Goal: Task Accomplishment & Management: Use online tool/utility

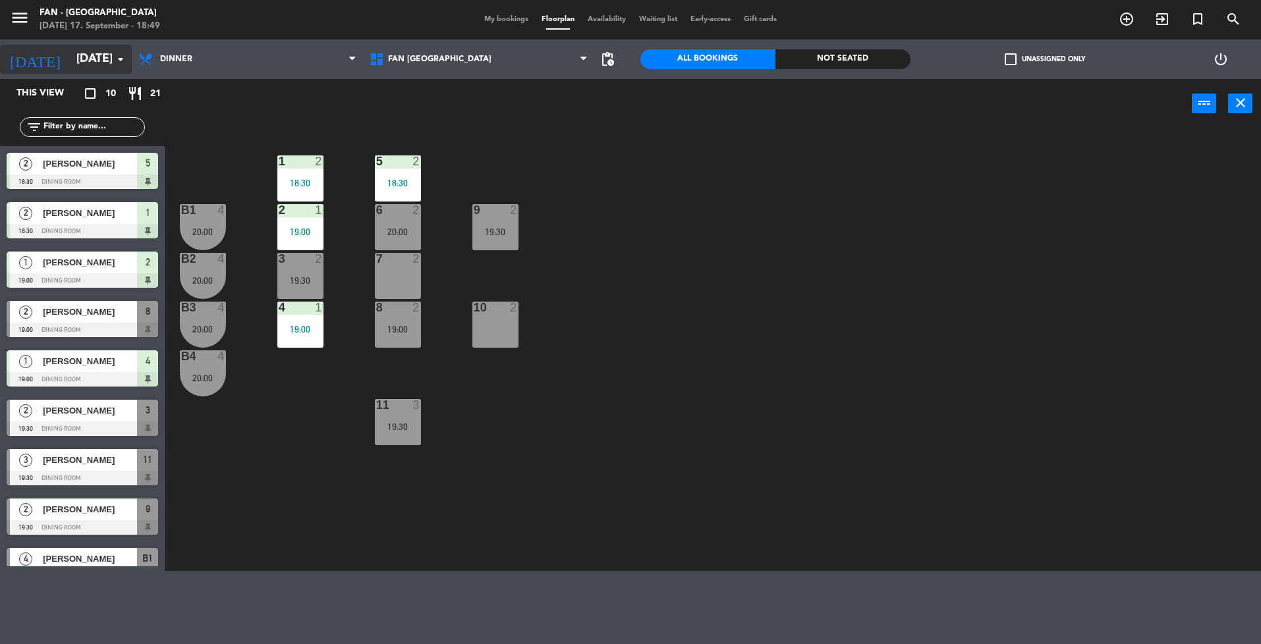
click at [70, 51] on input "[DATE]" at bounding box center [146, 59] width 153 height 26
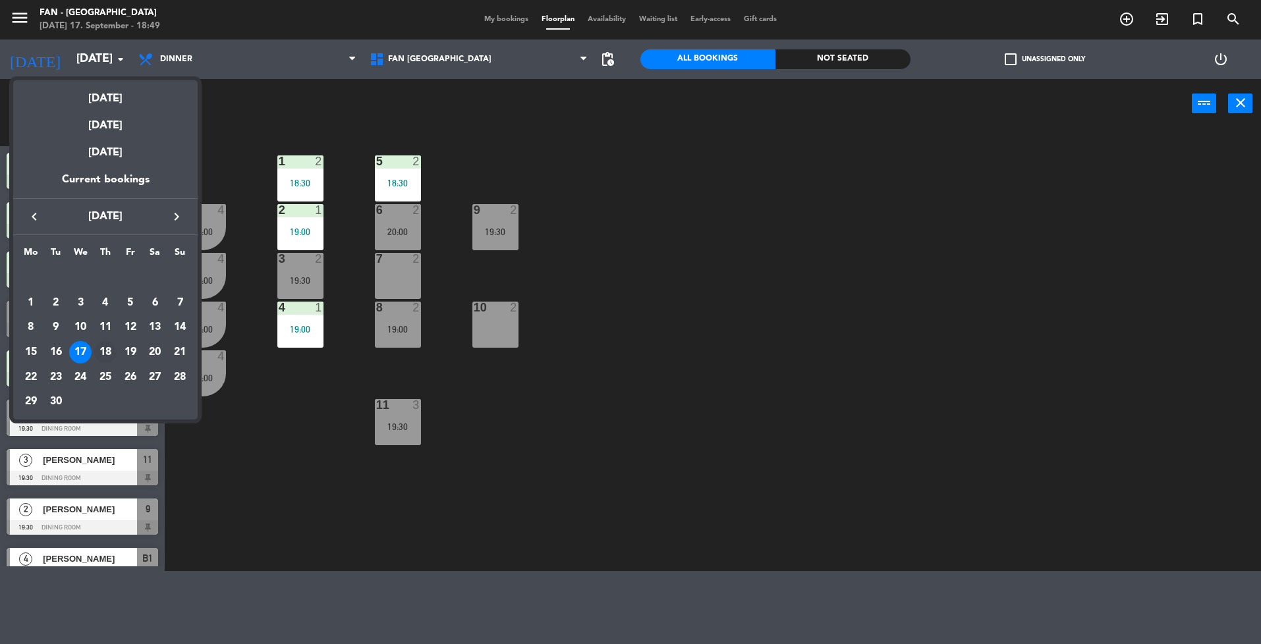
click at [113, 347] on div "18" at bounding box center [105, 352] width 22 height 22
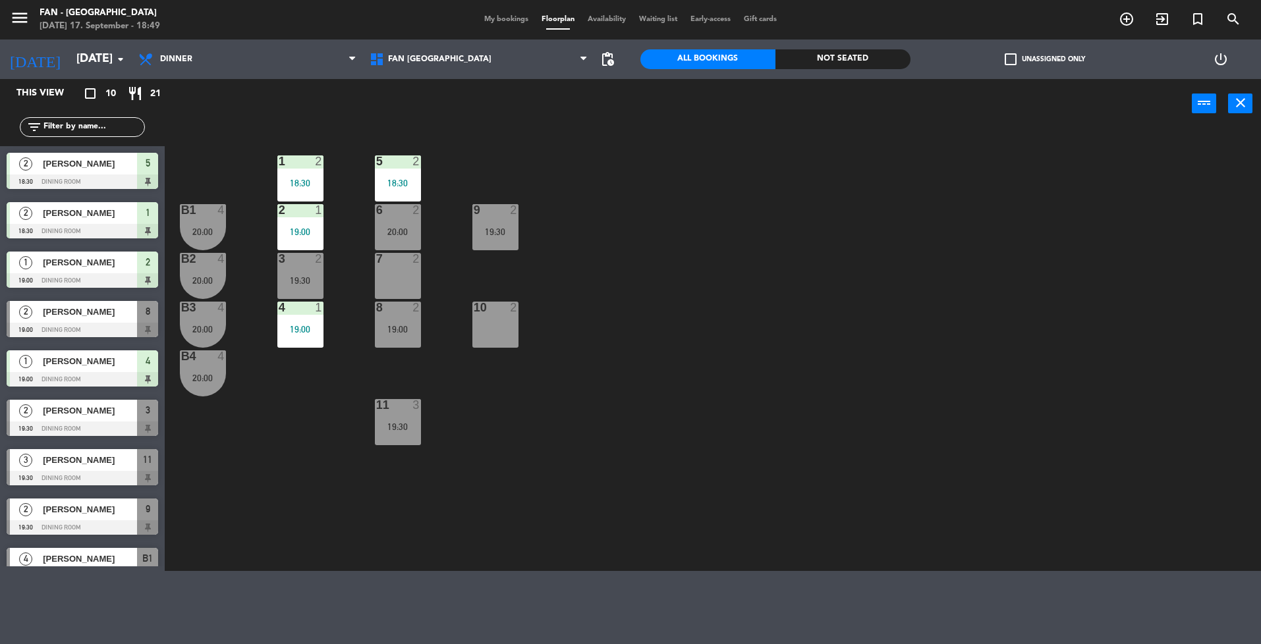
type input "[DATE]"
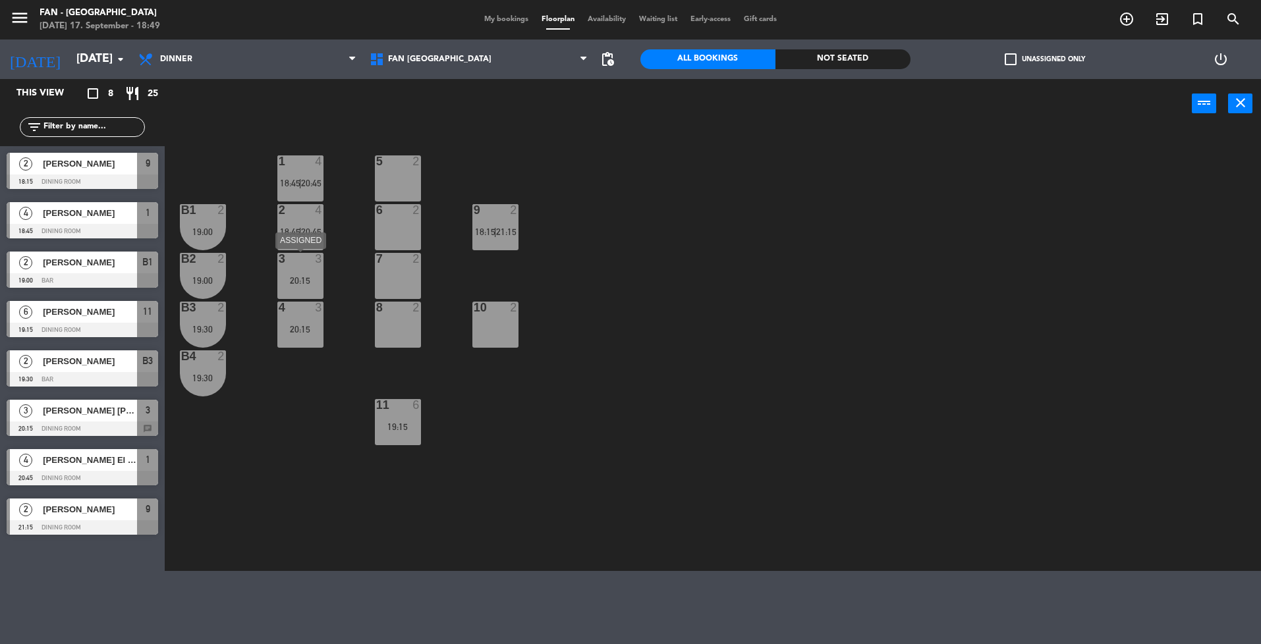
click at [298, 290] on div "3 3 20:15" at bounding box center [300, 276] width 46 height 46
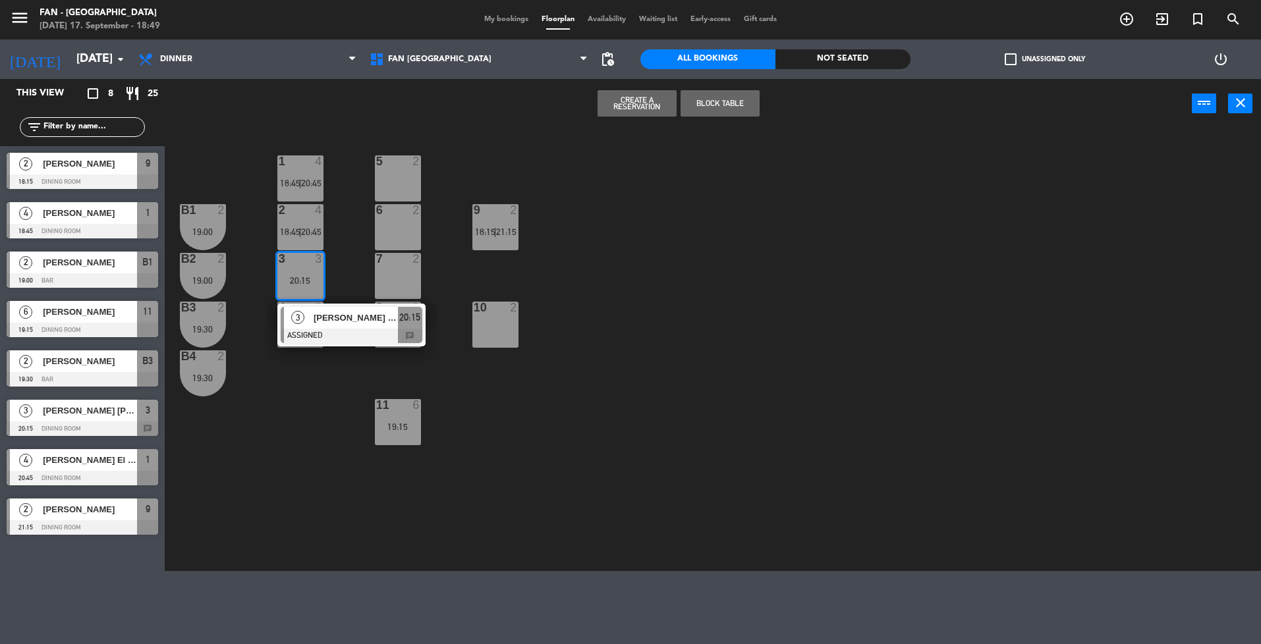
click at [209, 469] on div "1 4 18:45 | 20:45 5 2 B1 2 19:00 2 4 18:45 | 20:45 9 2 18:15 | 21:15 6 2 B2 2 1…" at bounding box center [719, 351] width 1084 height 439
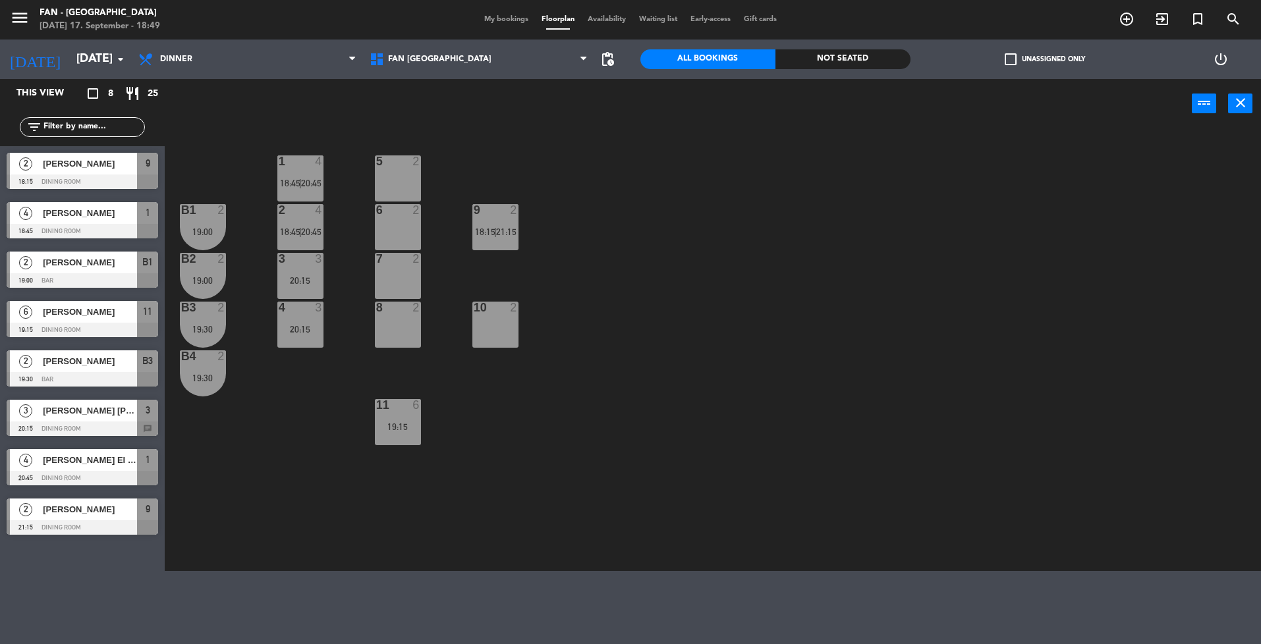
click at [512, 22] on span "My bookings" at bounding box center [506, 19] width 57 height 7
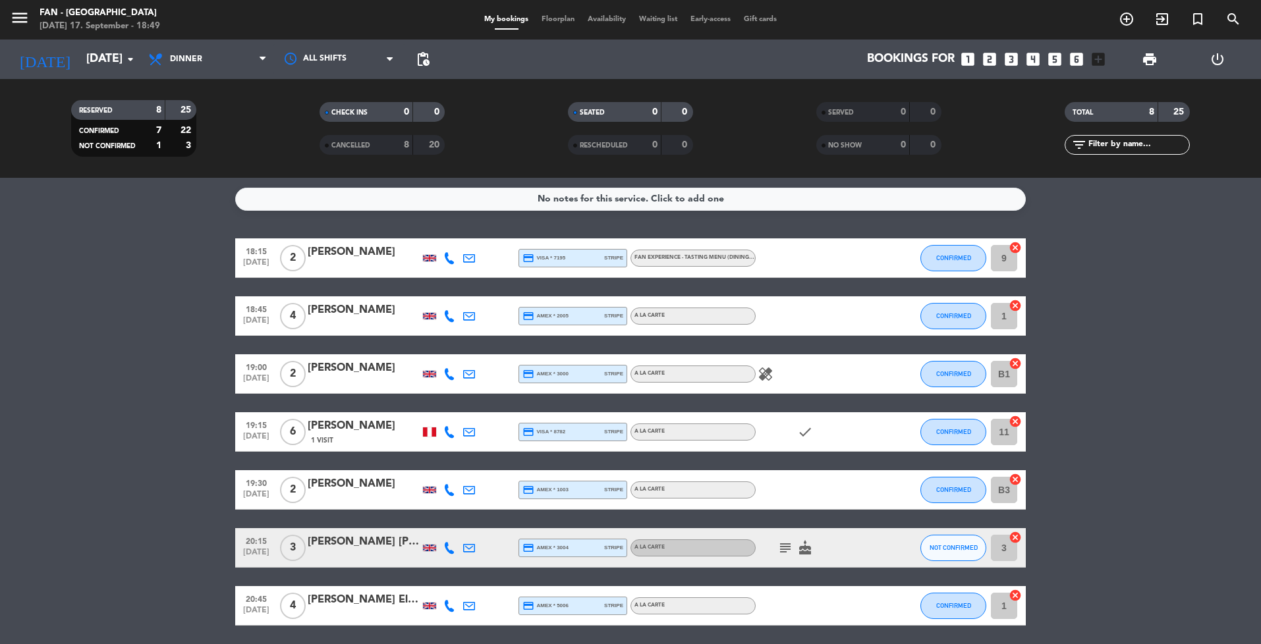
click at [557, 22] on span "Floorplan" at bounding box center [558, 19] width 46 height 7
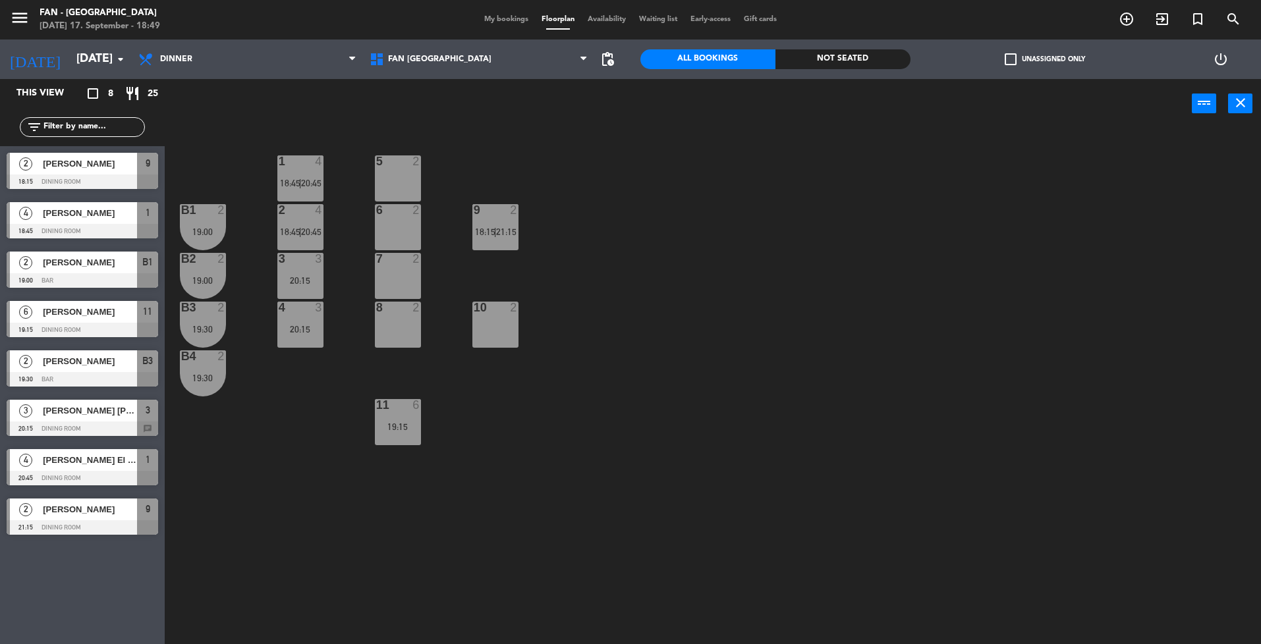
click at [67, 172] on div "[PERSON_NAME]" at bounding box center [89, 164] width 96 height 22
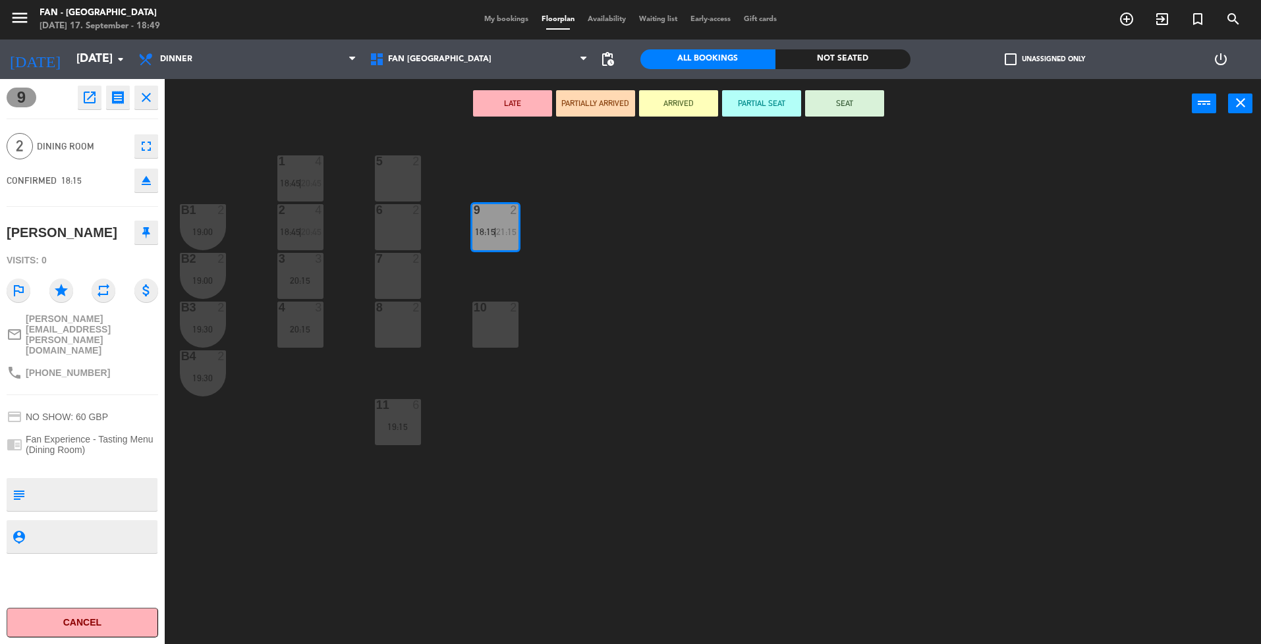
click at [554, 383] on div "1 4 18:45 | 20:45 5 2 B1 2 19:00 2 4 18:45 | 20:45 9 2 18:15 | 21:15 6 2 B2 2 1…" at bounding box center [719, 390] width 1084 height 516
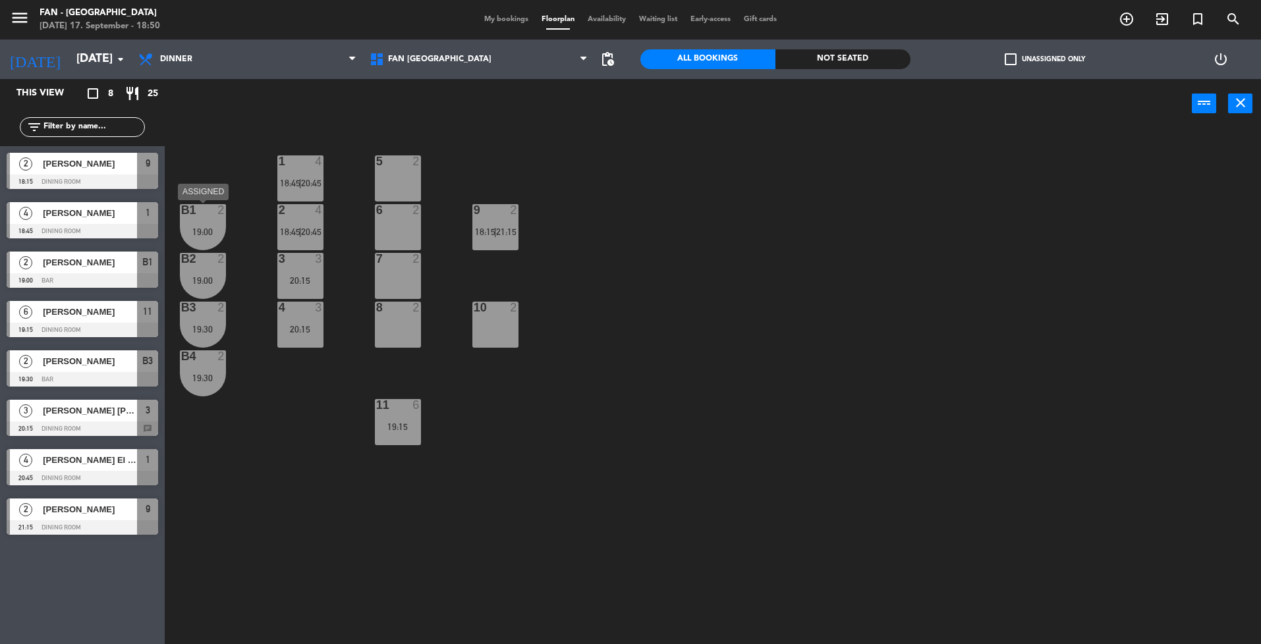
click at [198, 244] on div "B1 2 19:00" at bounding box center [203, 227] width 46 height 46
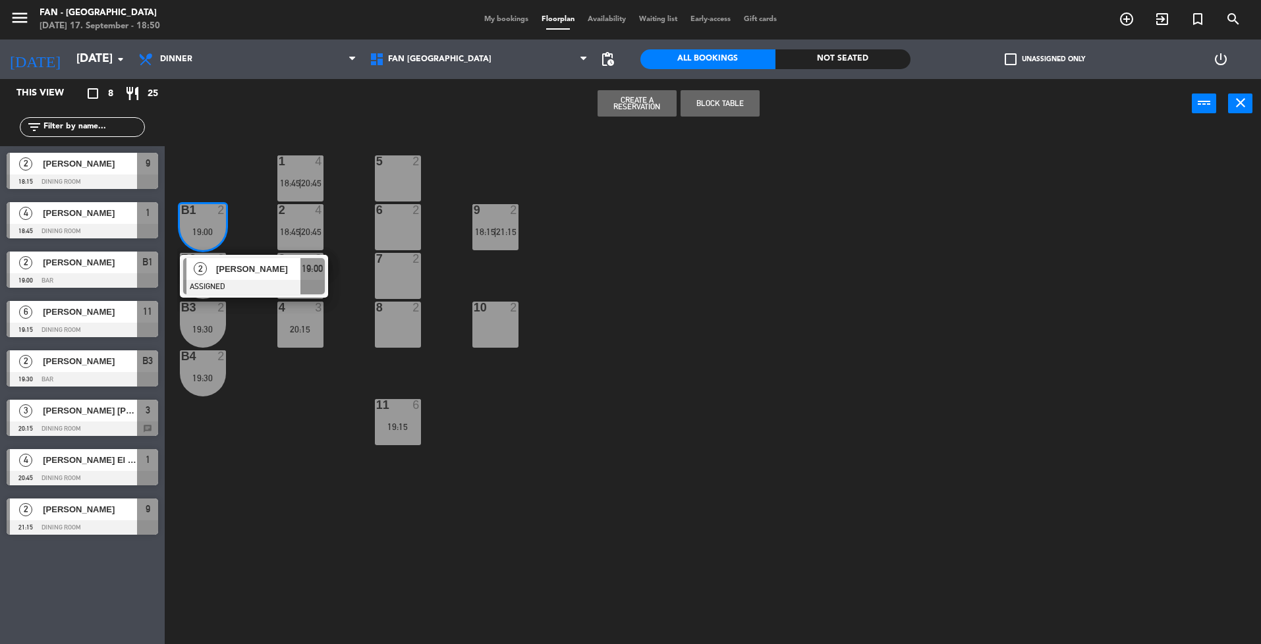
click at [604, 286] on div "1 4 18:45 | 20:45 5 2 B1 2 19:00 2 [PERSON_NAME] ASSIGNED 19:00 2 4 18:45 | 20:…" at bounding box center [719, 390] width 1084 height 516
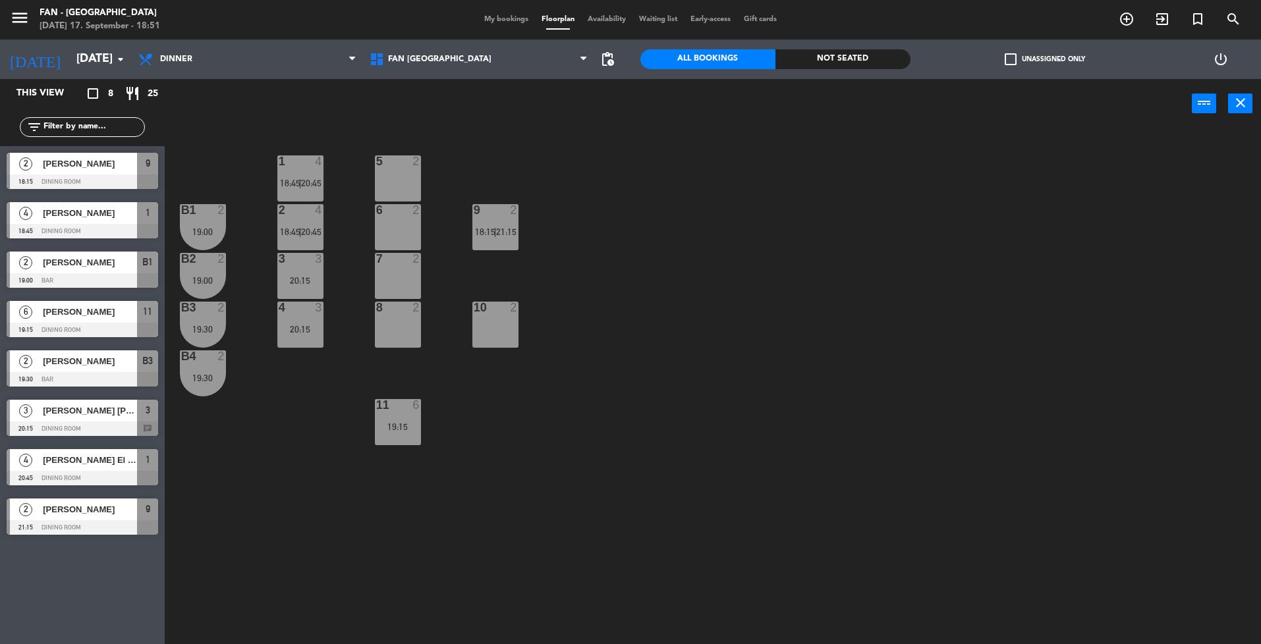
click at [302, 285] on div "20:15" at bounding box center [300, 280] width 46 height 9
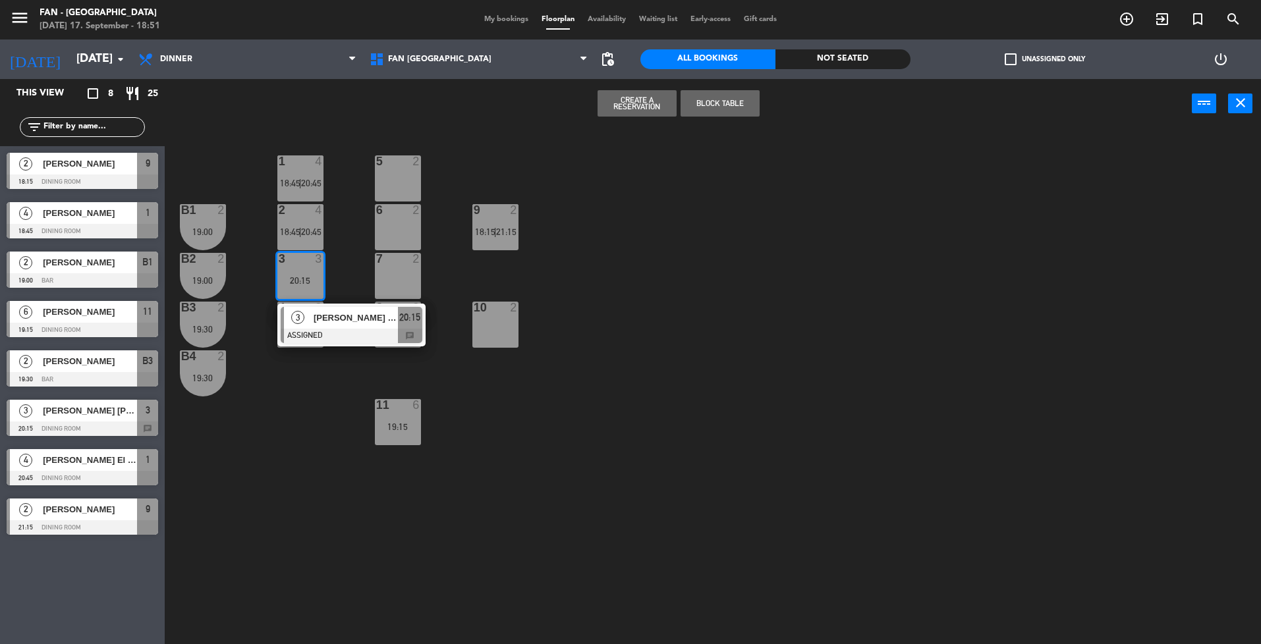
click at [304, 426] on div "1 4 18:45 | 20:45 5 2 B1 2 19:00 2 4 18:45 | 20:45 9 2 18:15 | 21:15 6 2 B2 2 1…" at bounding box center [719, 390] width 1084 height 516
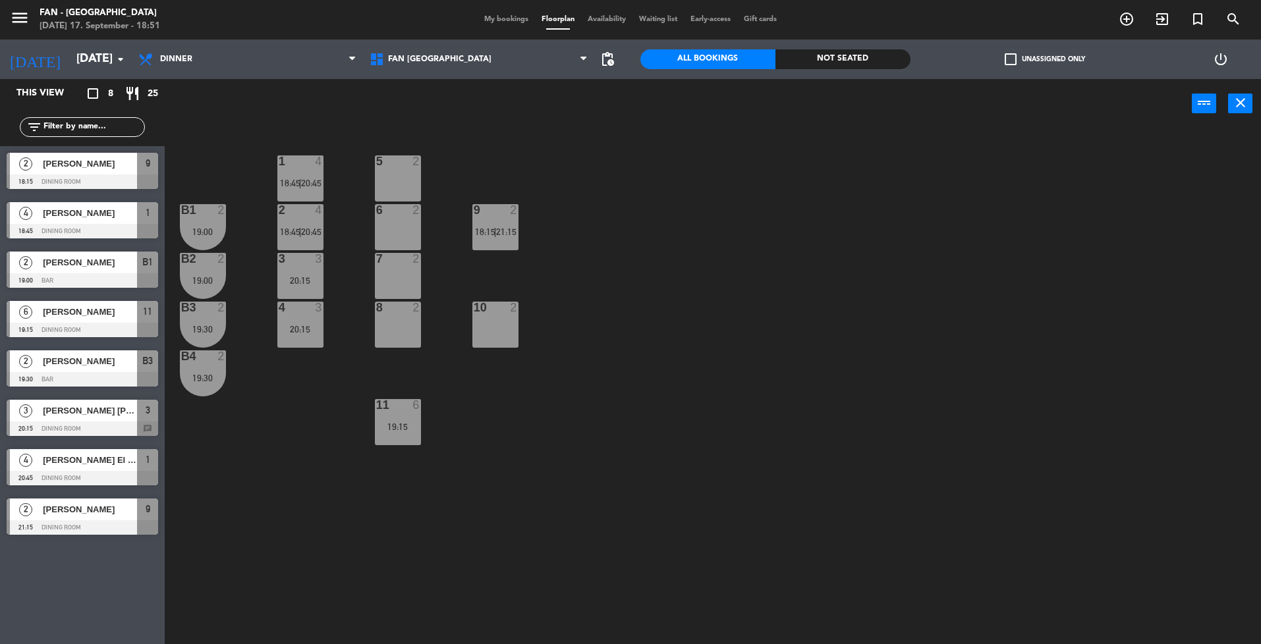
click at [308, 314] on div "4 3 20:15" at bounding box center [300, 325] width 46 height 46
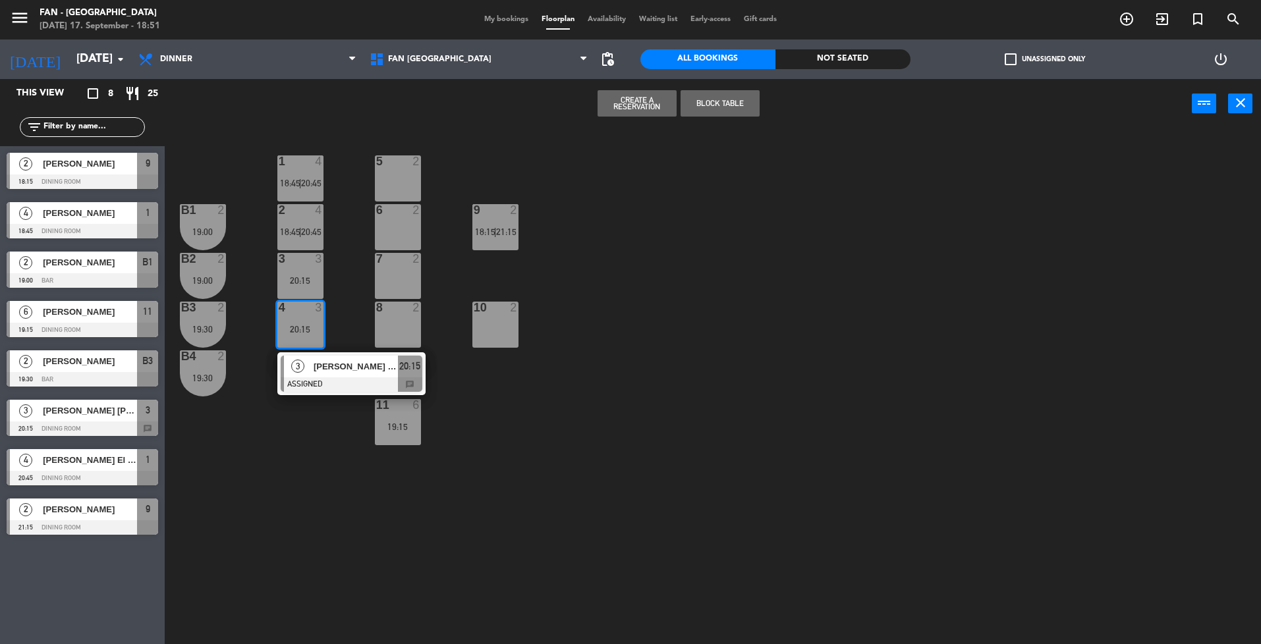
click at [300, 271] on div "3 3 20:15" at bounding box center [300, 276] width 46 height 46
click at [341, 276] on div "1 4 18:45 | 20:45 5 2 B1 2 19:00 2 4 18:45 | 20:45 9 2 18:15 | 21:15 6 2 B2 2 1…" at bounding box center [719, 390] width 1084 height 516
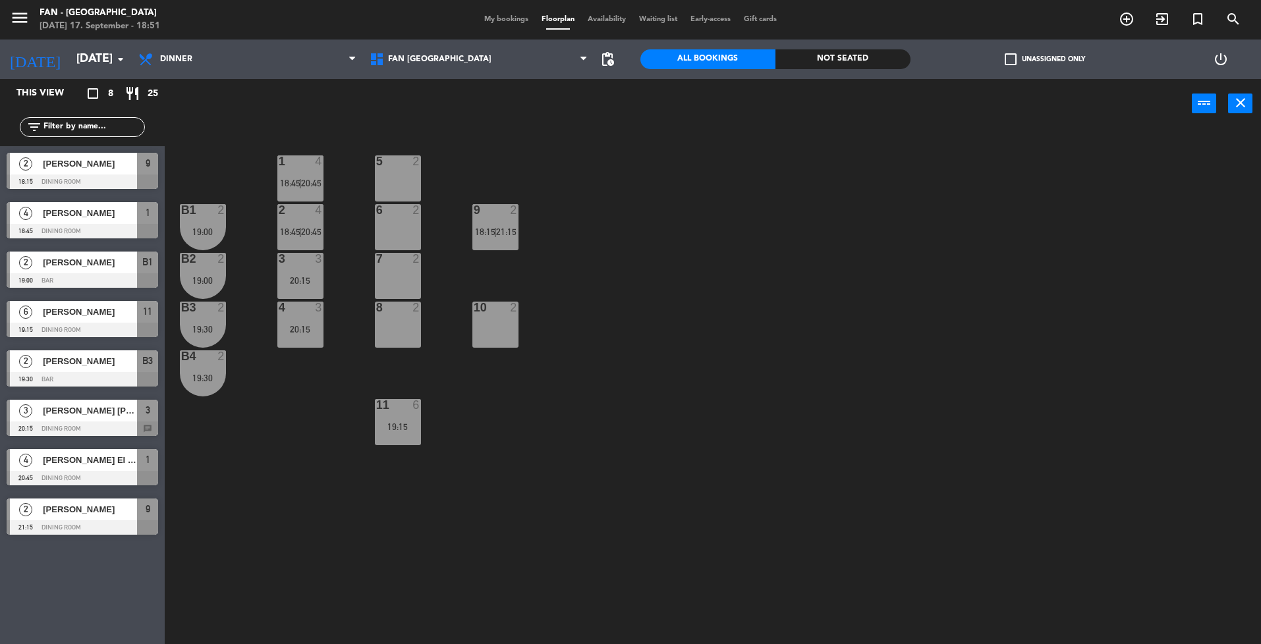
click at [304, 283] on div "20:15" at bounding box center [300, 280] width 46 height 9
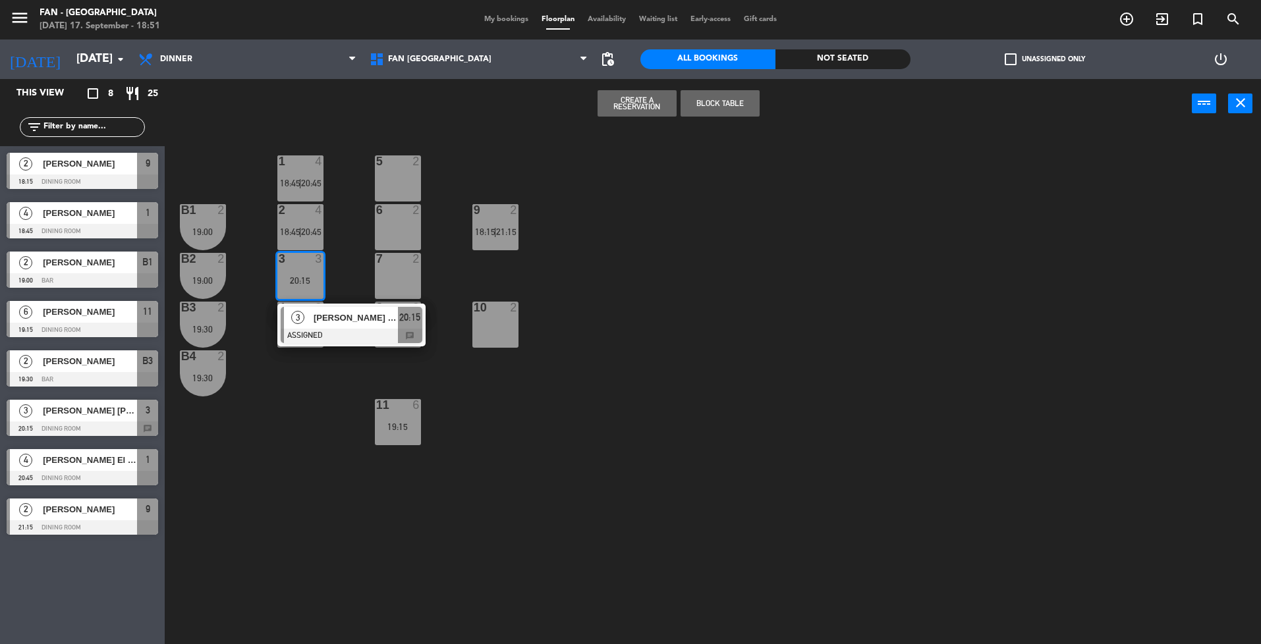
click at [283, 384] on div "1 4 18:45 | 20:45 5 2 B1 2 19:00 2 4 18:45 | 20:45 9 2 18:15 | 21:15 6 2 B2 2 1…" at bounding box center [719, 390] width 1084 height 516
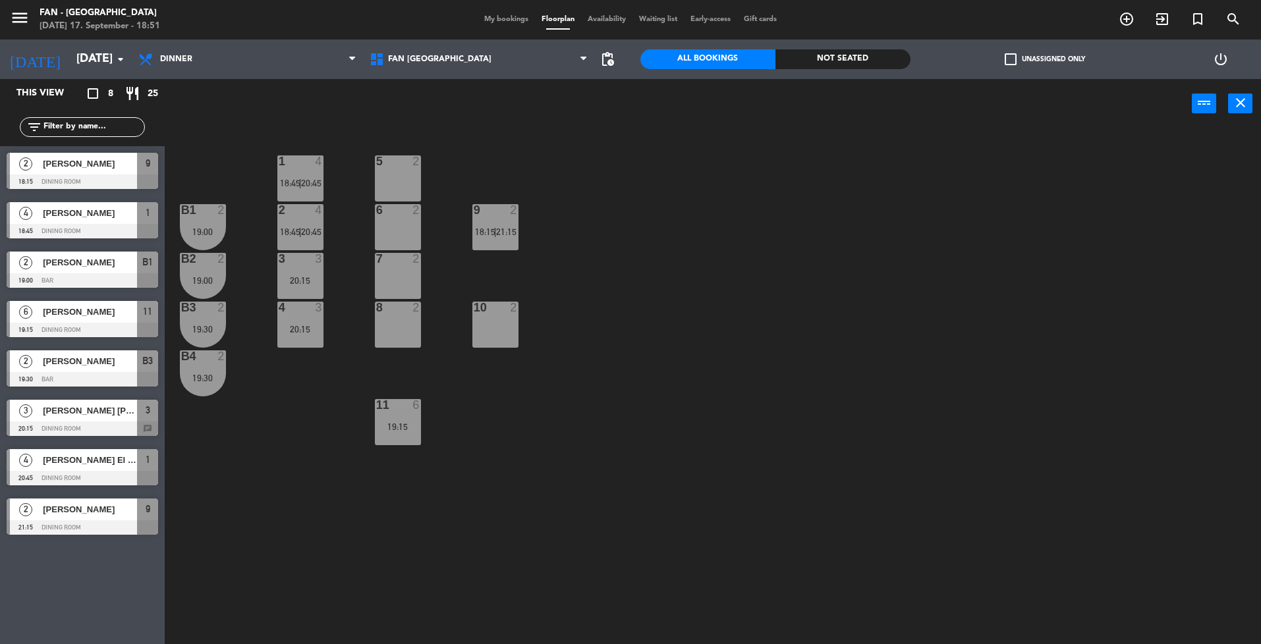
click at [286, 343] on div "4 3 20:15" at bounding box center [300, 325] width 46 height 46
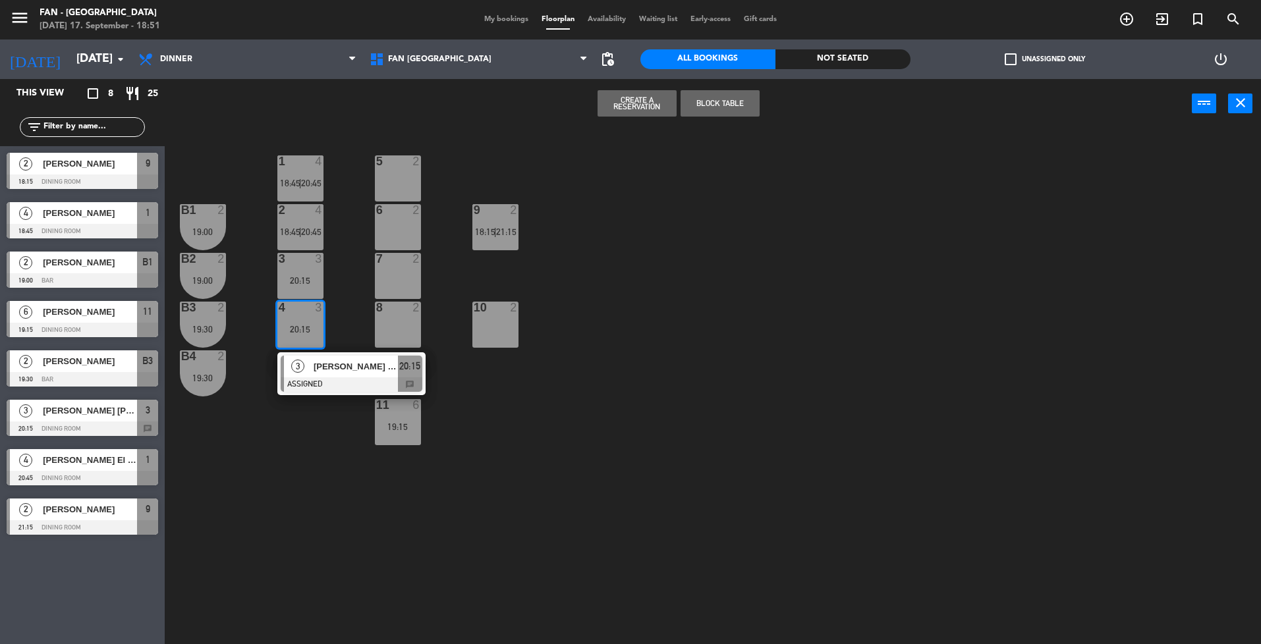
click at [292, 473] on div "1 4 18:45 | 20:45 5 2 B1 2 19:00 2 4 18:45 | 20:45 9 2 18:15 | 21:15 6 2 B2 2 1…" at bounding box center [719, 390] width 1084 height 516
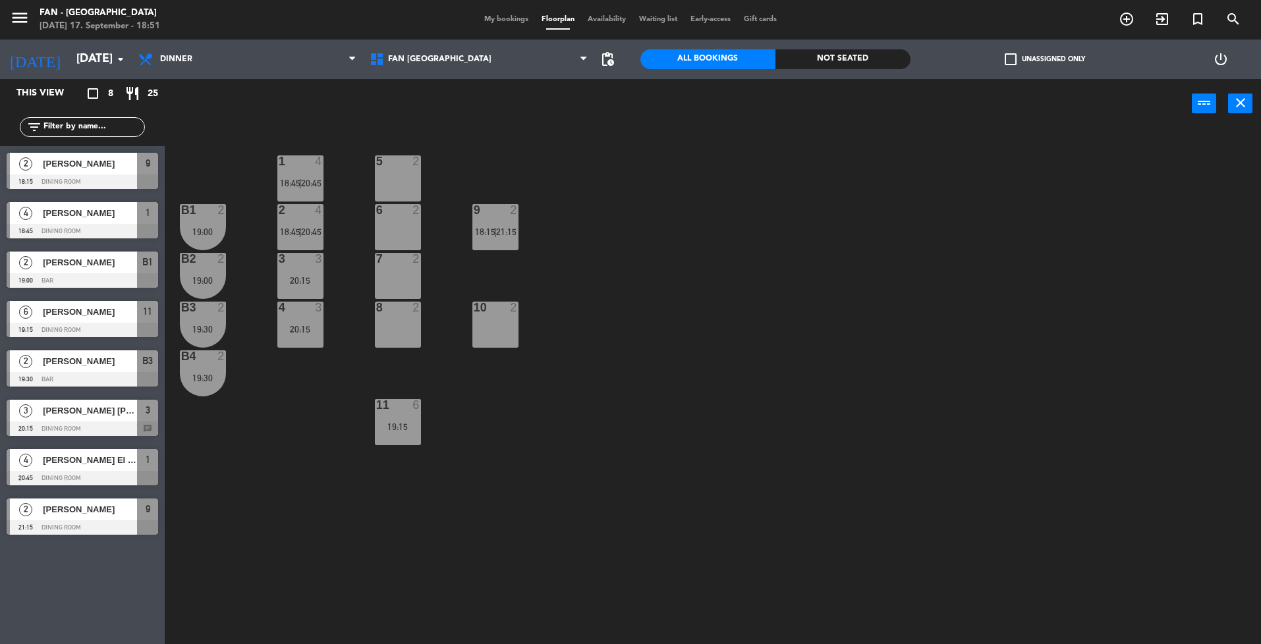
click at [293, 282] on div "20:15" at bounding box center [300, 280] width 46 height 9
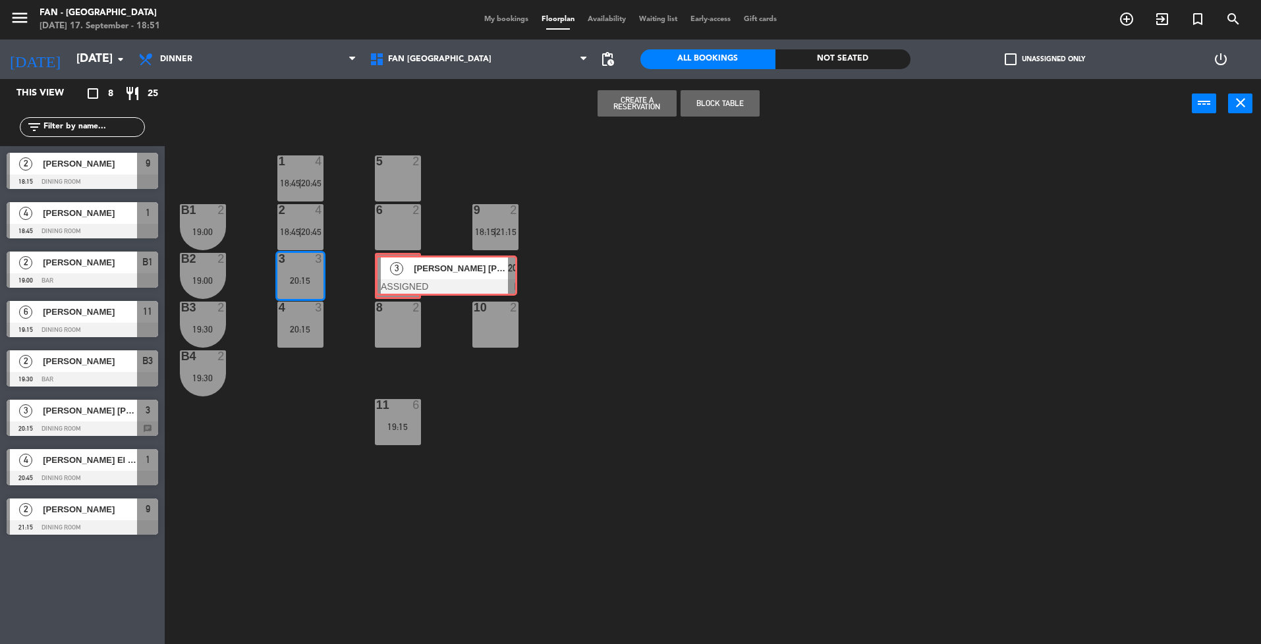
drag, startPoint x: 301, startPoint y: 330, endPoint x: 396, endPoint y: 279, distance: 107.9
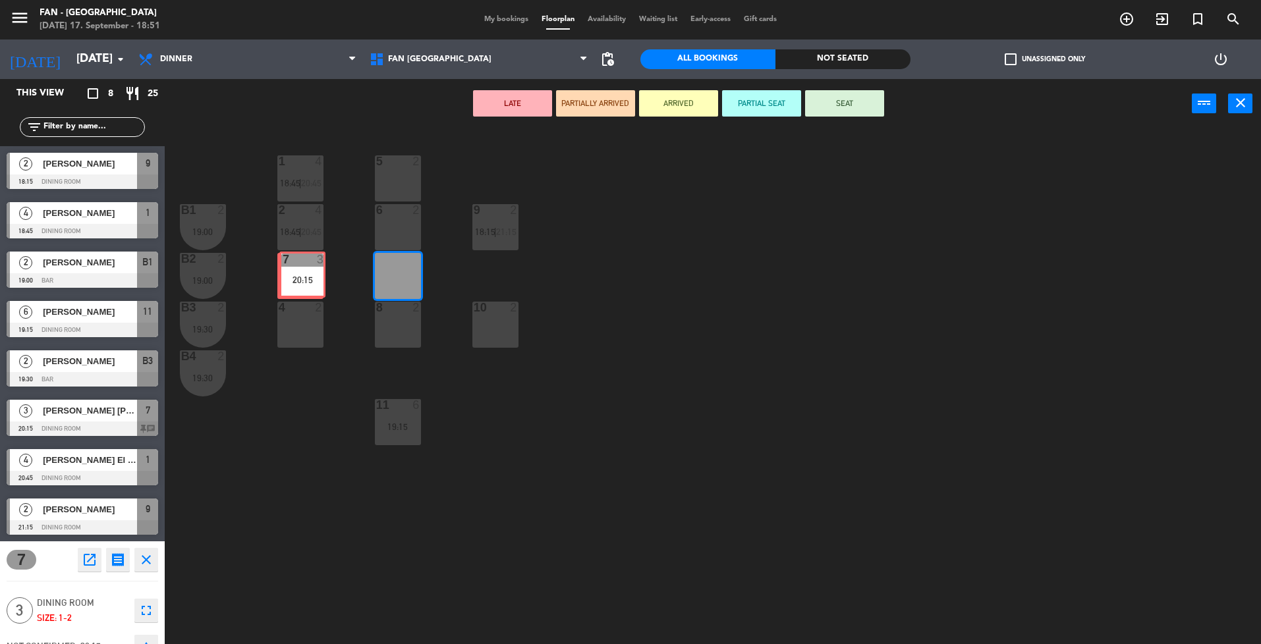
drag, startPoint x: 395, startPoint y: 278, endPoint x: 294, endPoint y: 272, distance: 101.6
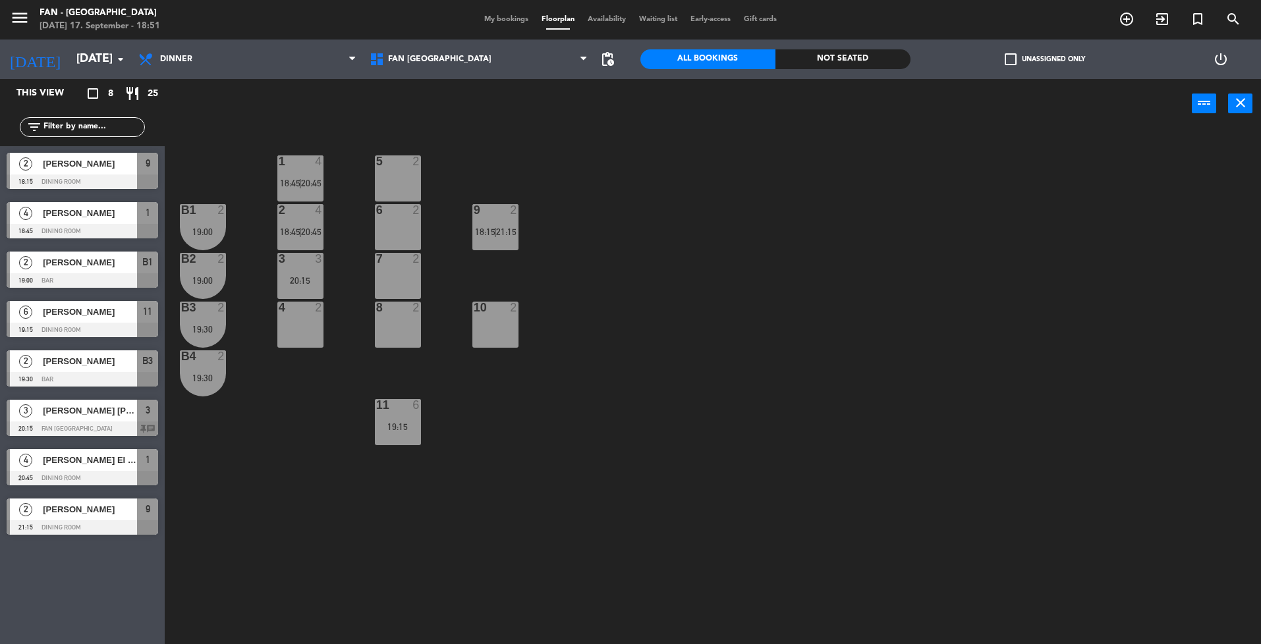
click at [294, 272] on div "3 3 20:15" at bounding box center [300, 276] width 46 height 46
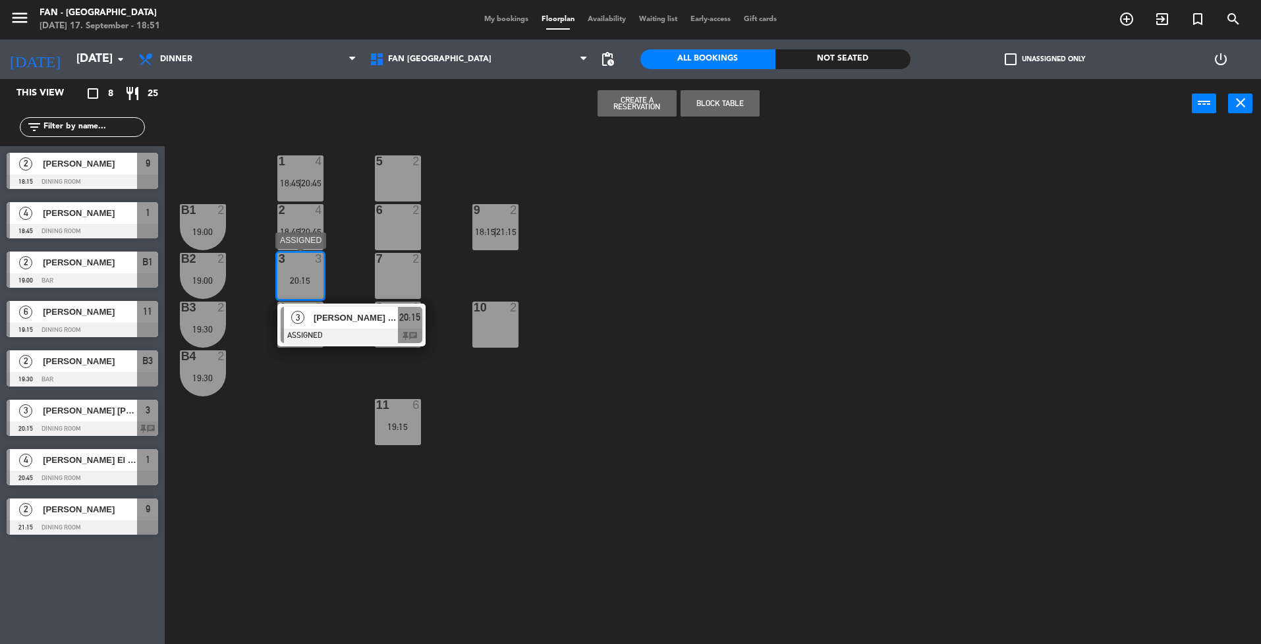
click at [302, 299] on div "3 3 20:15 3 [PERSON_NAME] [PERSON_NAME] ASSIGNED 20:15 chat" at bounding box center [300, 276] width 46 height 46
click at [344, 262] on div "1 4 18:45 | 20:45 5 2 B1 2 19:00 2 4 18:45 | 20:45 9 2 18:15 | 21:15 6 2 B2 2 1…" at bounding box center [719, 390] width 1084 height 516
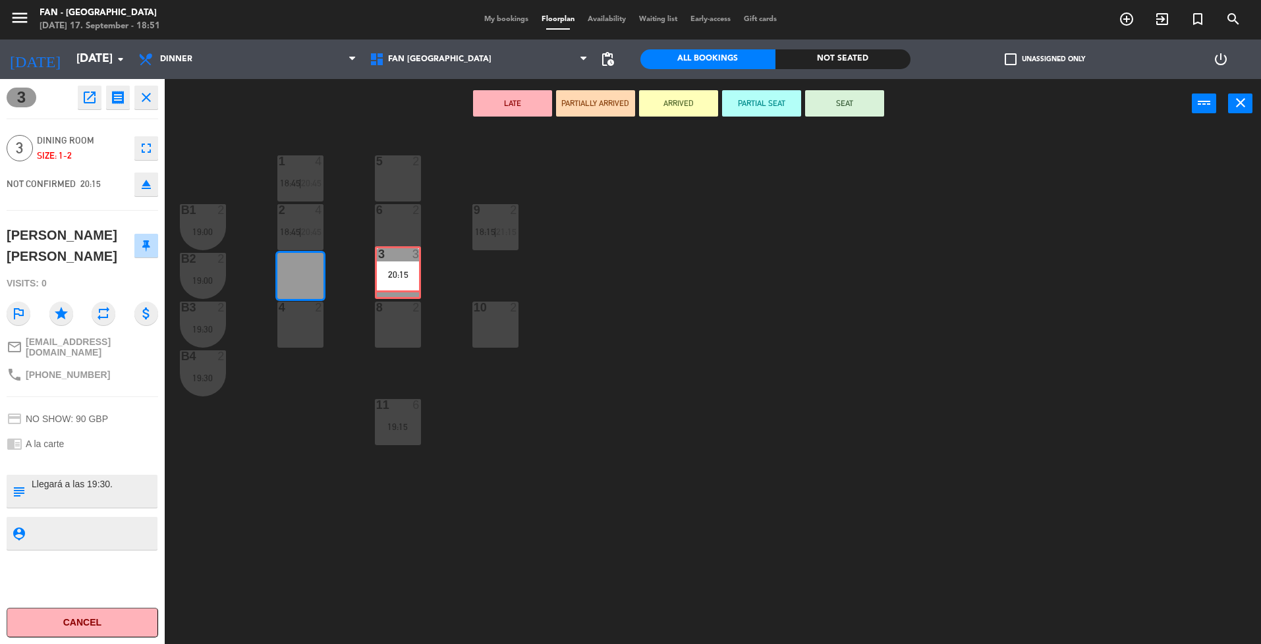
drag, startPoint x: 314, startPoint y: 285, endPoint x: 411, endPoint y: 279, distance: 97.7
click at [411, 279] on div "1 4 18:45 | 20:45 5 2 B1 2 19:00 2 4 18:45 | 20:45 9 2 18:15 | 21:15 6 2 B2 2 1…" at bounding box center [719, 390] width 1084 height 516
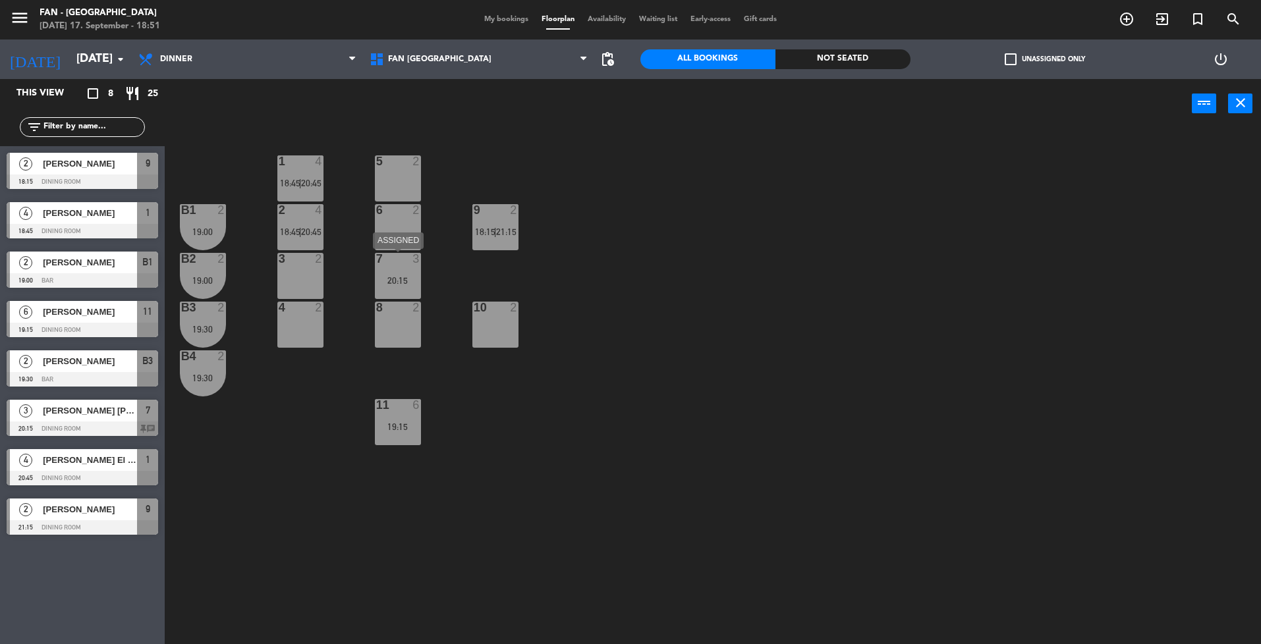
click at [387, 279] on div "20:15" at bounding box center [398, 280] width 46 height 9
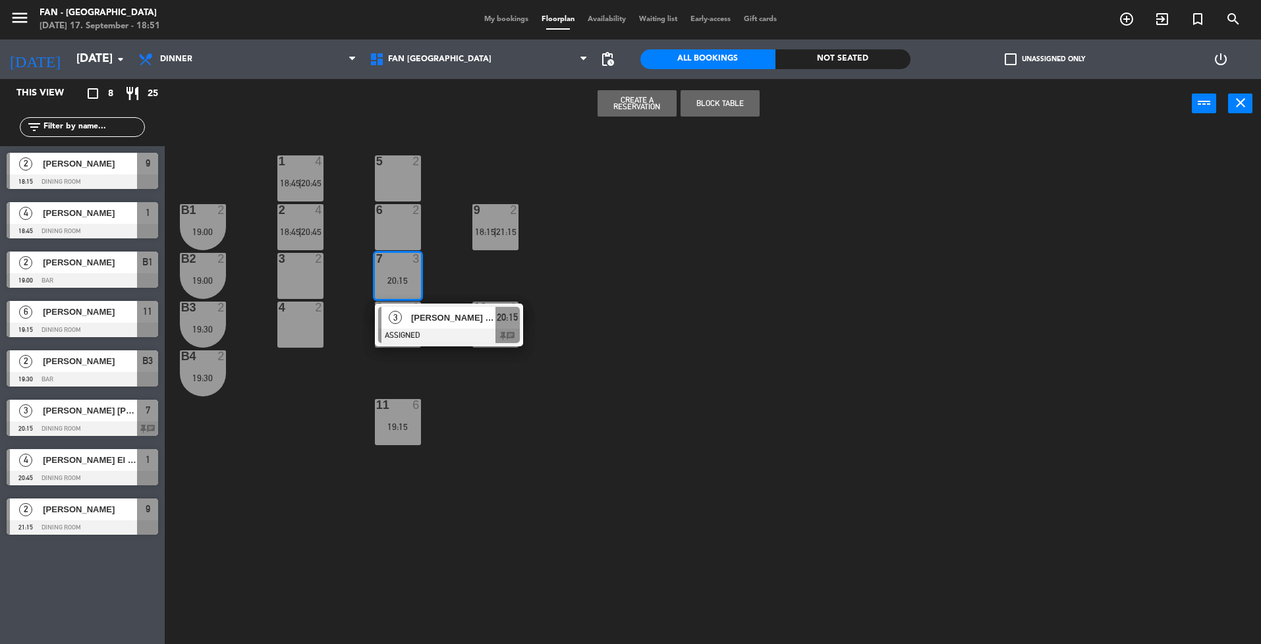
click at [533, 439] on div "1 4 18:45 | 20:45 5 2 B1 2 19:00 2 4 18:45 | 20:45 9 2 18:15 | 21:15 6 2 B2 2 1…" at bounding box center [719, 390] width 1084 height 516
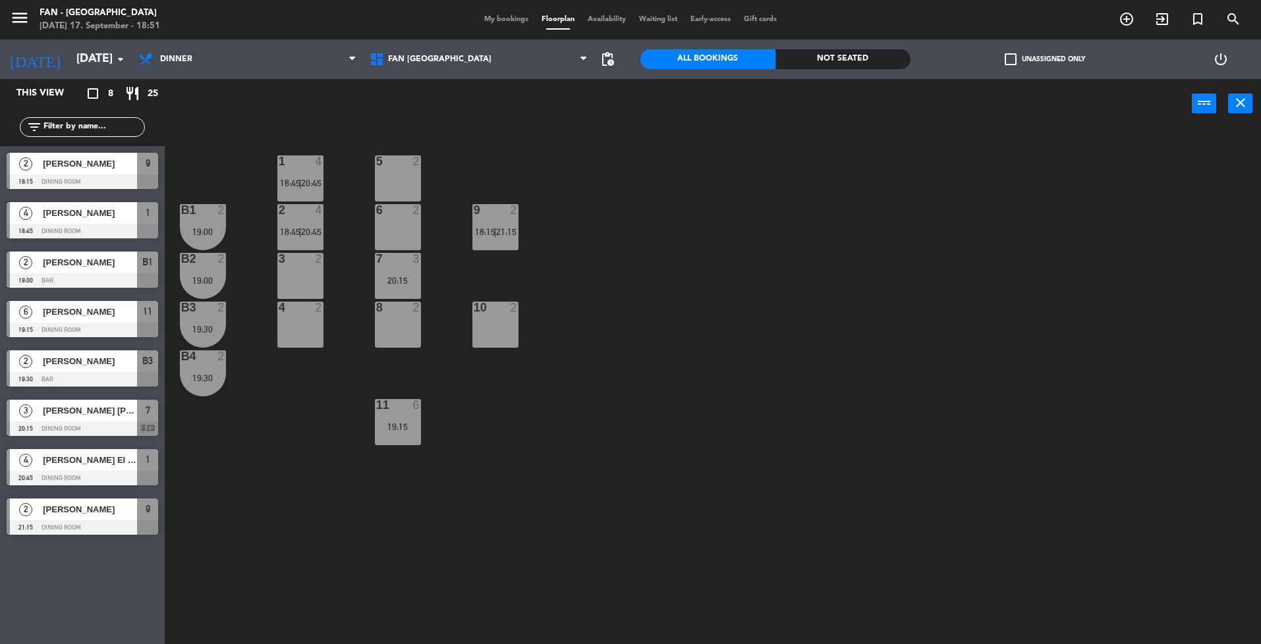
click at [396, 279] on div "20:15" at bounding box center [398, 280] width 46 height 9
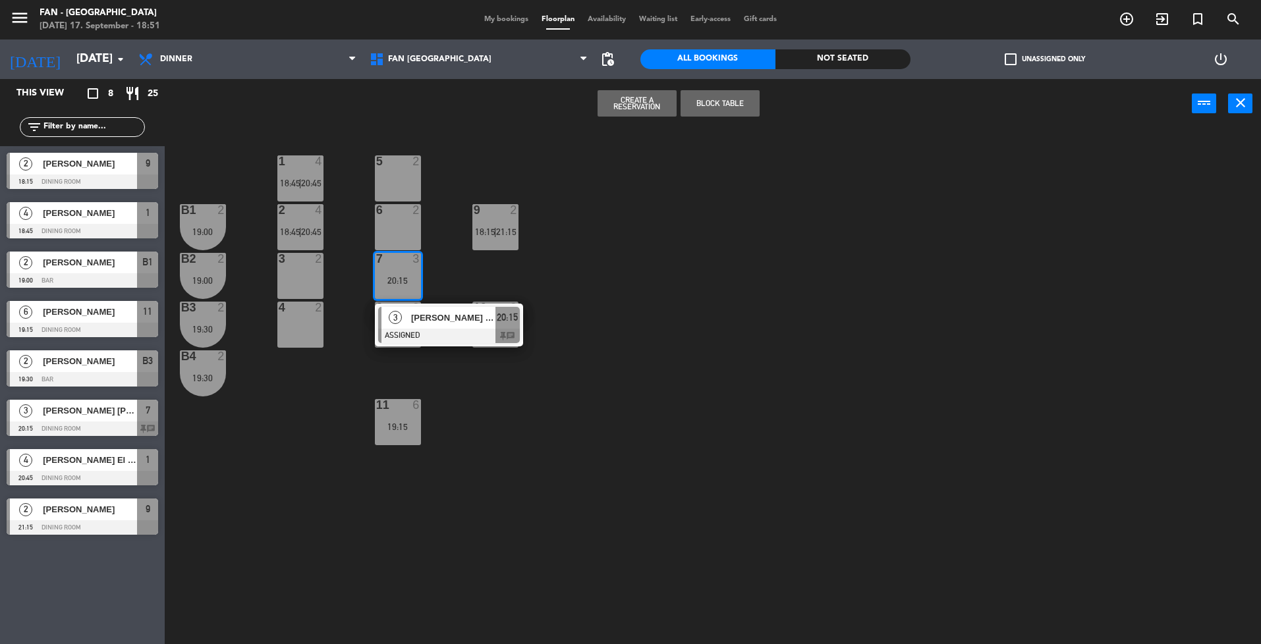
click at [417, 319] on span "[PERSON_NAME] [PERSON_NAME]" at bounding box center [453, 318] width 84 height 14
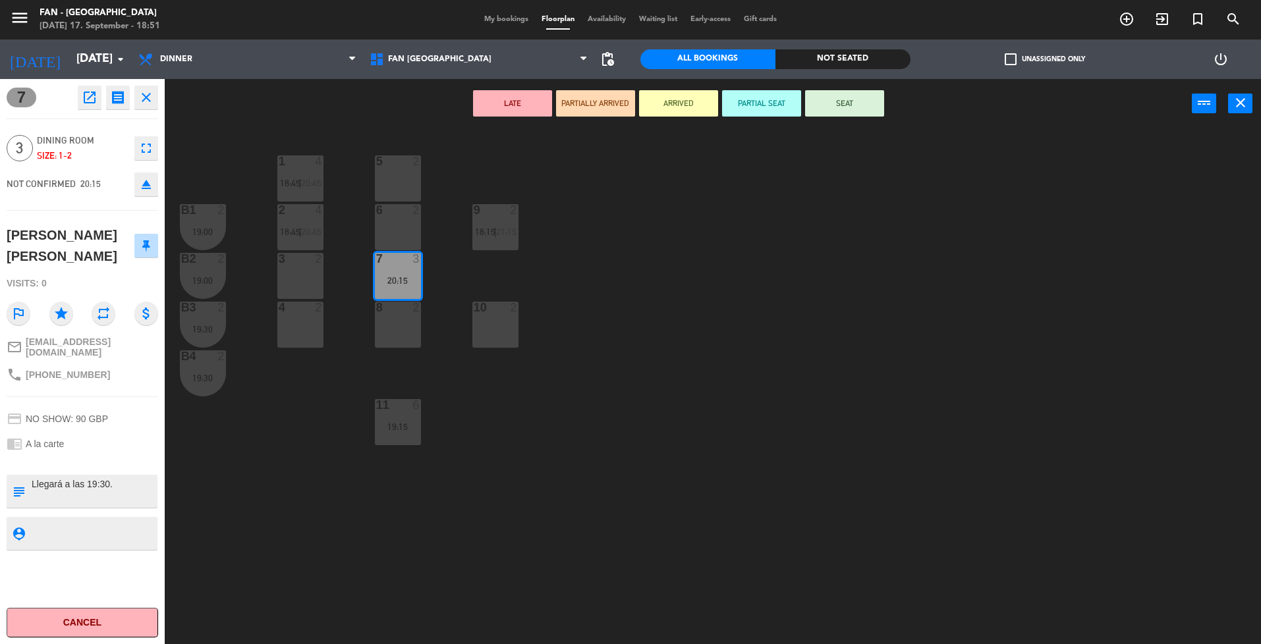
click at [387, 331] on div "8 2" at bounding box center [398, 325] width 46 height 46
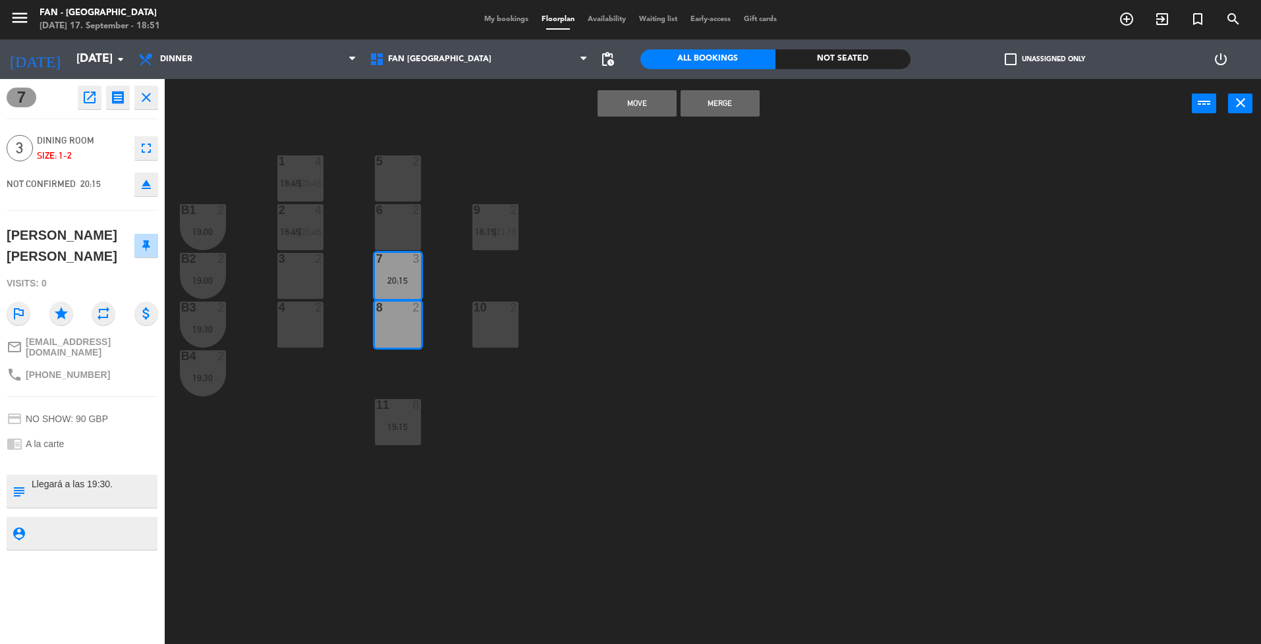
click at [729, 112] on button "Merge" at bounding box center [719, 103] width 79 height 26
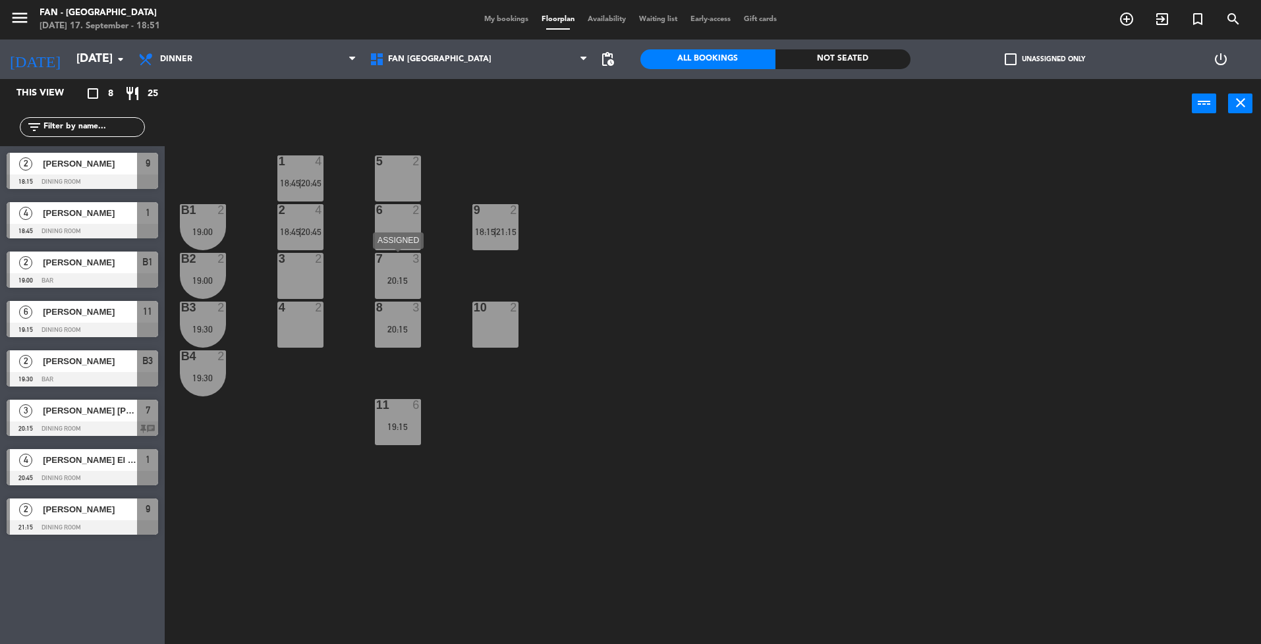
click at [410, 268] on div "7 3 20:15" at bounding box center [398, 276] width 46 height 46
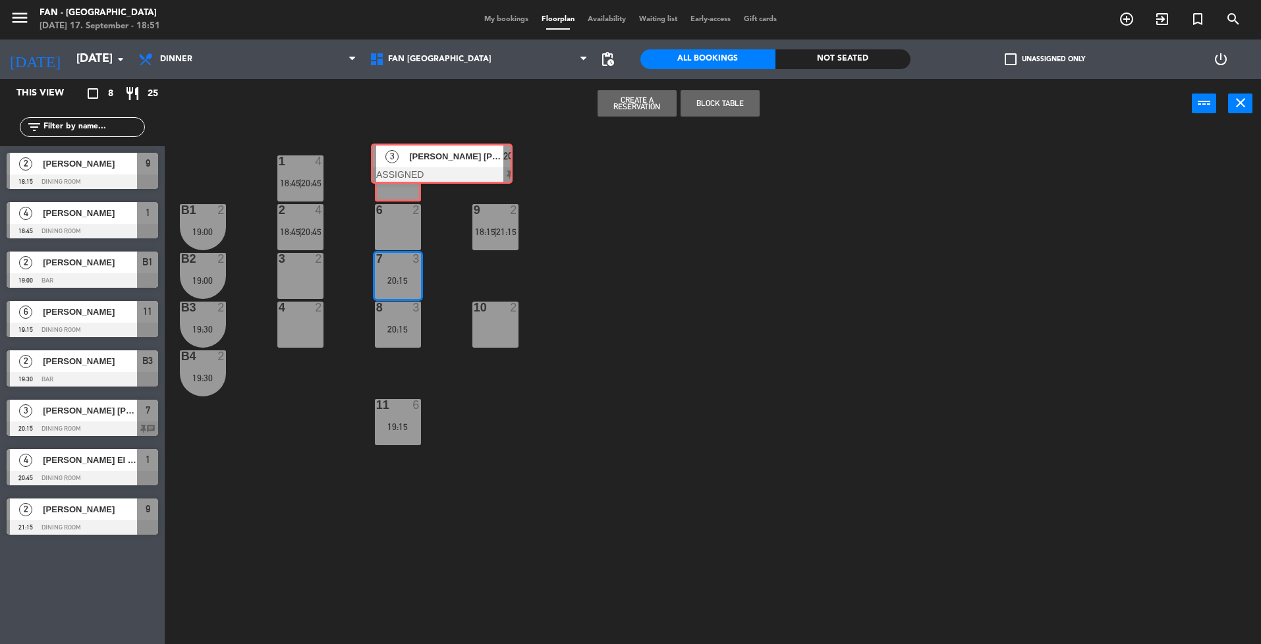
drag, startPoint x: 405, startPoint y: 329, endPoint x: 398, endPoint y: 166, distance: 163.5
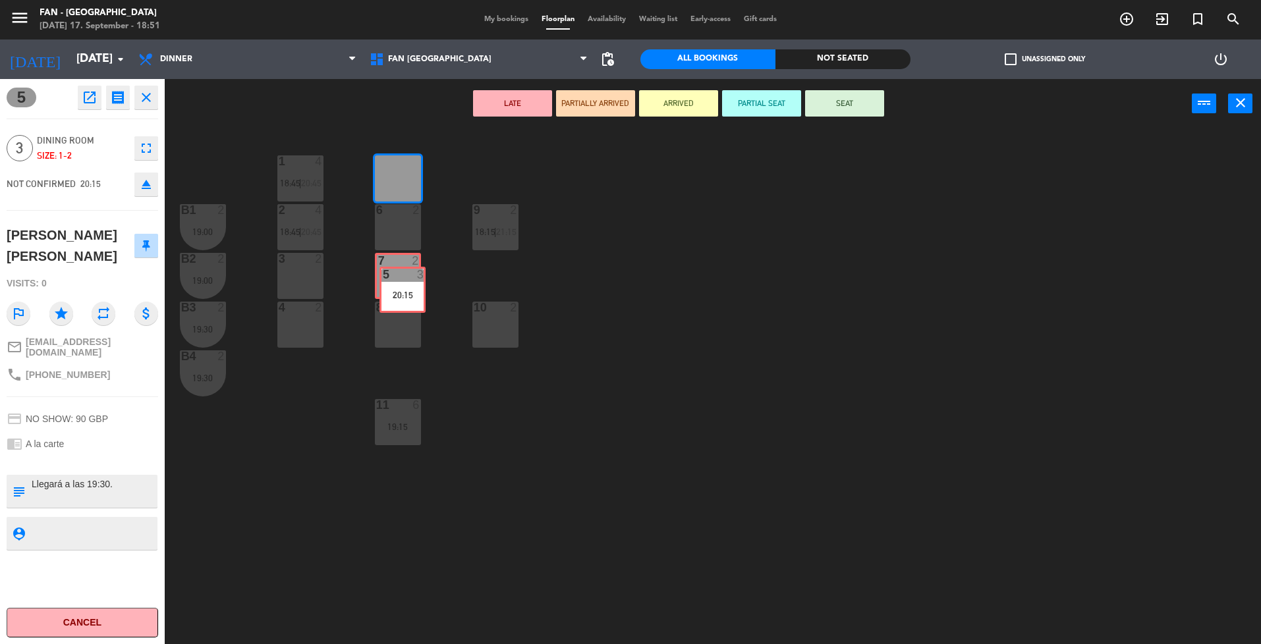
drag, startPoint x: 405, startPoint y: 177, endPoint x: 410, endPoint y: 288, distance: 111.4
click at [410, 288] on div "1 4 18:45 | 20:45 5 3 20:15 5 3 20:15 B1 2 19:00 2 4 18:45 | 20:45 9 2 18:15 | …" at bounding box center [719, 390] width 1084 height 516
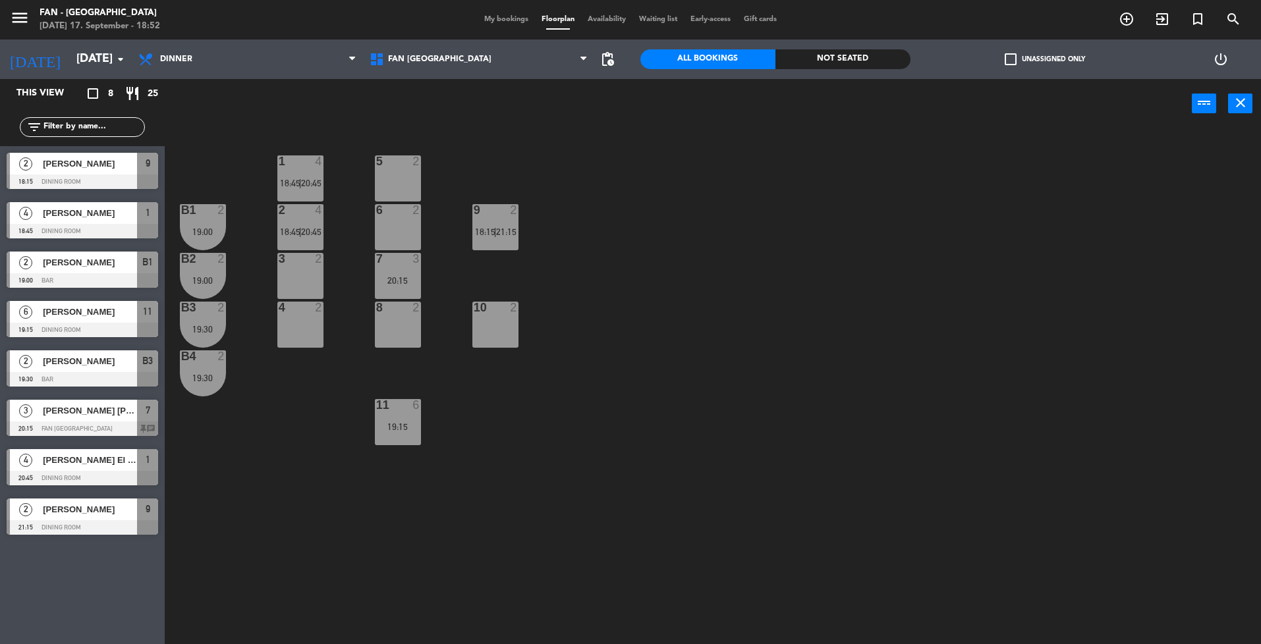
click at [410, 288] on div "7 3 20:15" at bounding box center [398, 276] width 46 height 46
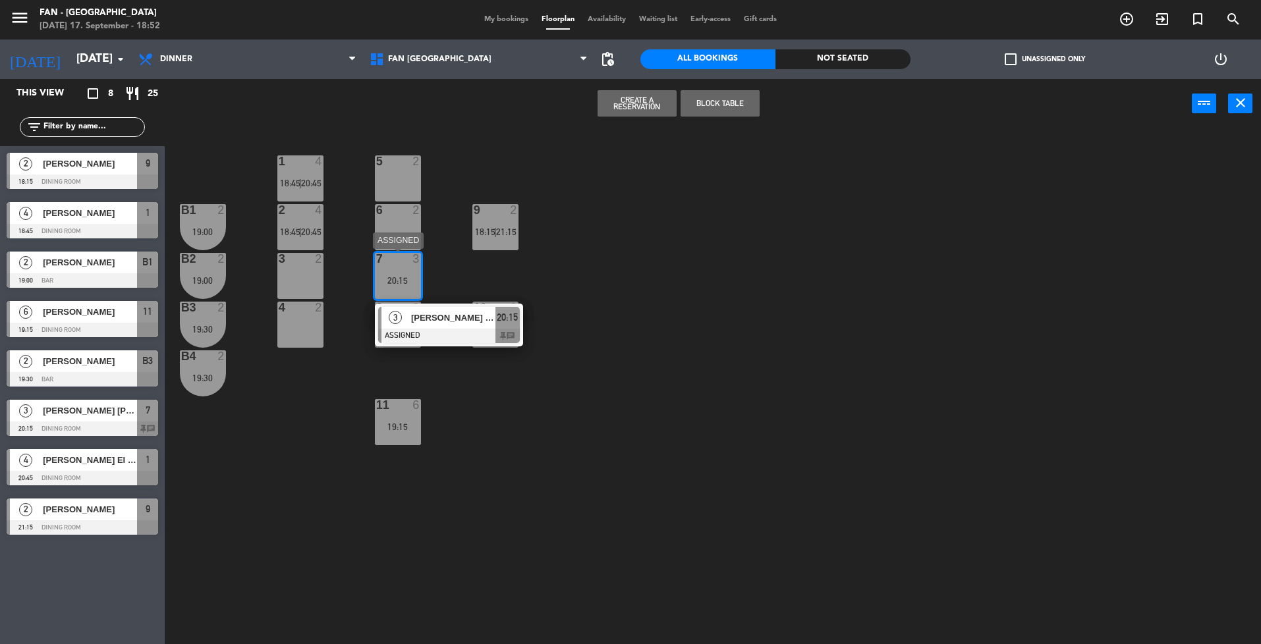
click at [429, 324] on div "3 [PERSON_NAME] [PERSON_NAME] ASSIGNED 20:15 chat" at bounding box center [449, 325] width 168 height 43
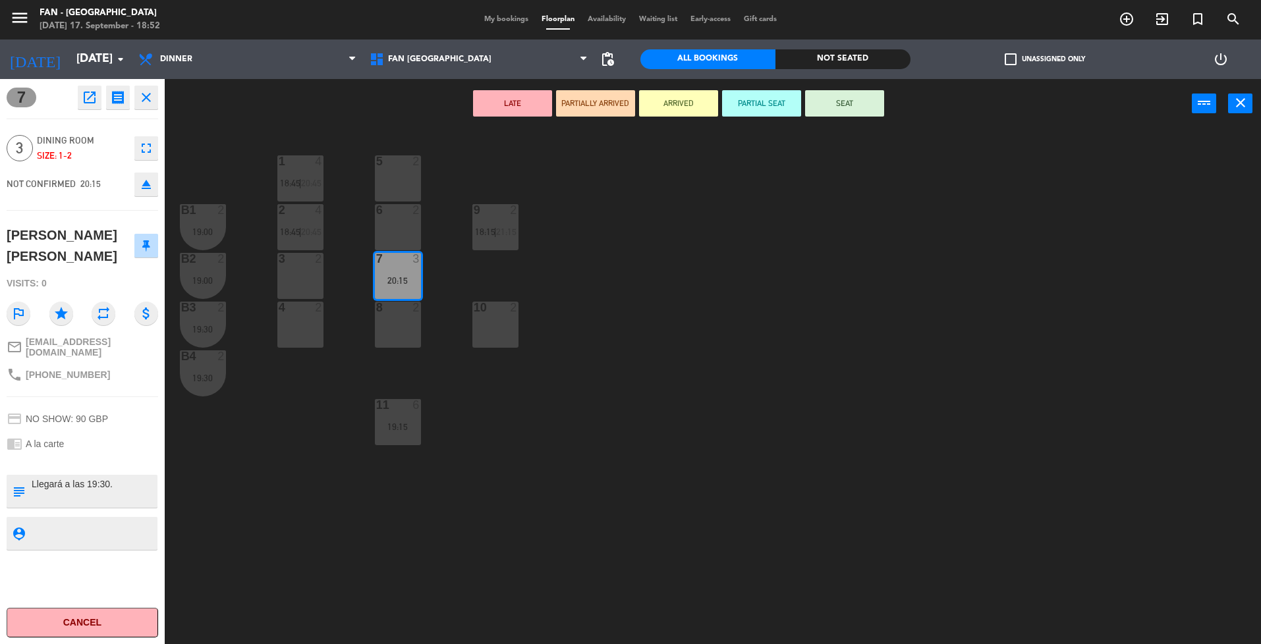
click at [404, 184] on div "5 2" at bounding box center [398, 178] width 46 height 46
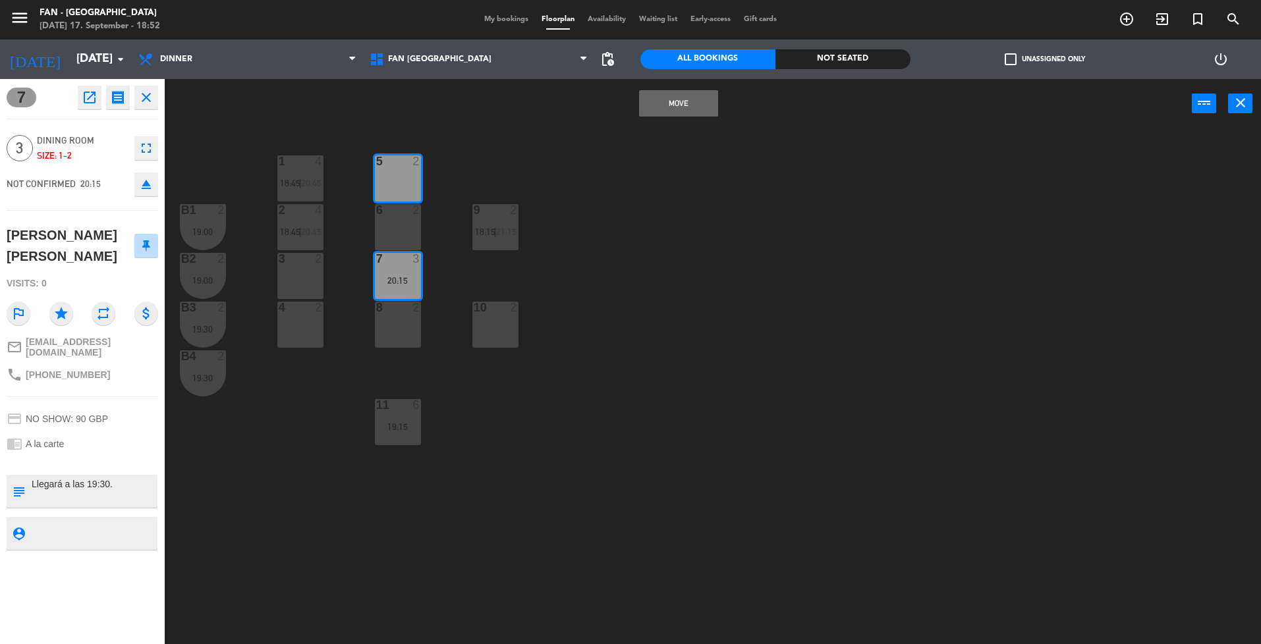
click at [663, 101] on button "Move" at bounding box center [678, 103] width 79 height 26
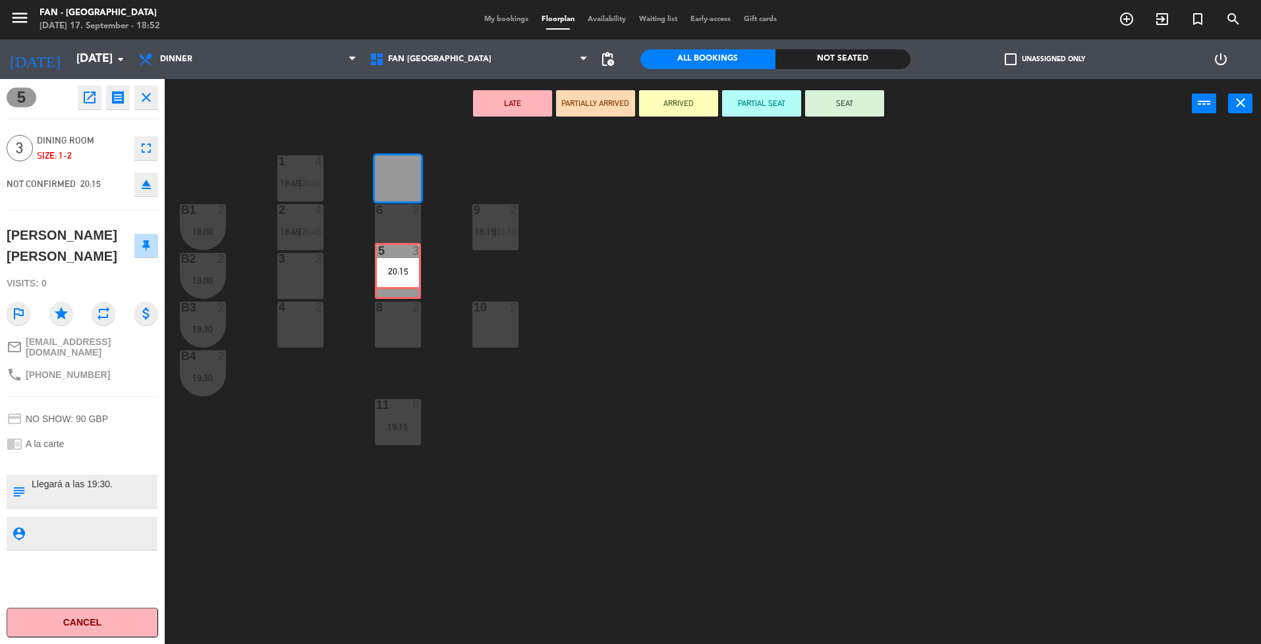
drag, startPoint x: 393, startPoint y: 171, endPoint x: 393, endPoint y: 261, distance: 89.6
click at [393, 260] on div "1 4 18:45 | 20:45 5 3 20:15 5 3 20:15 B1 2 19:00 2 4 18:45 | 20:45 9 2 18:15 | …" at bounding box center [719, 390] width 1084 height 516
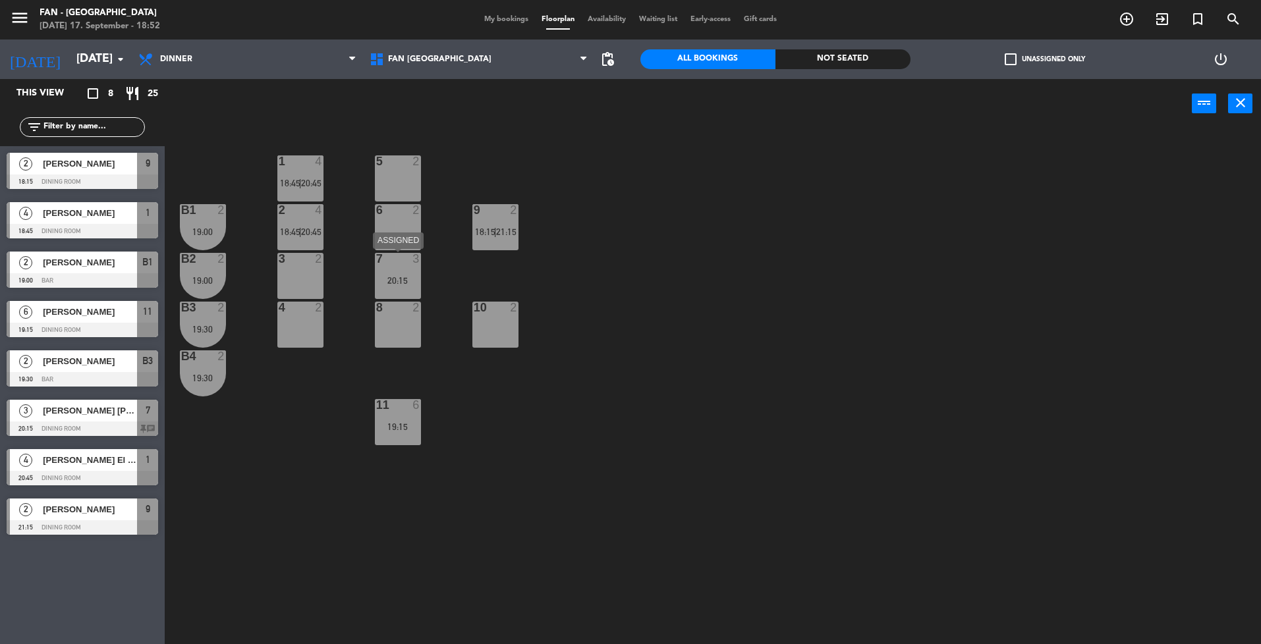
click at [393, 261] on div at bounding box center [398, 259] width 22 height 12
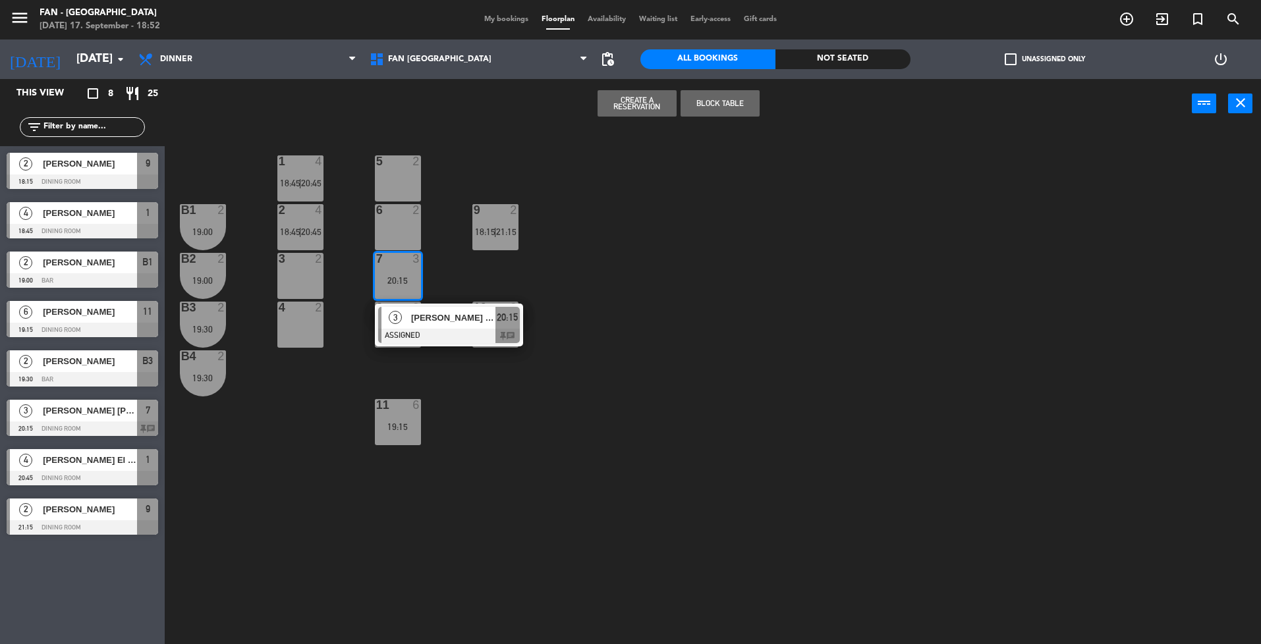
click at [294, 497] on div "1 4 18:45 | 20:45 5 2 B1 2 19:00 2 4 18:45 | 20:45 9 2 18:15 | 21:15 6 2 B2 2 1…" at bounding box center [719, 390] width 1084 height 516
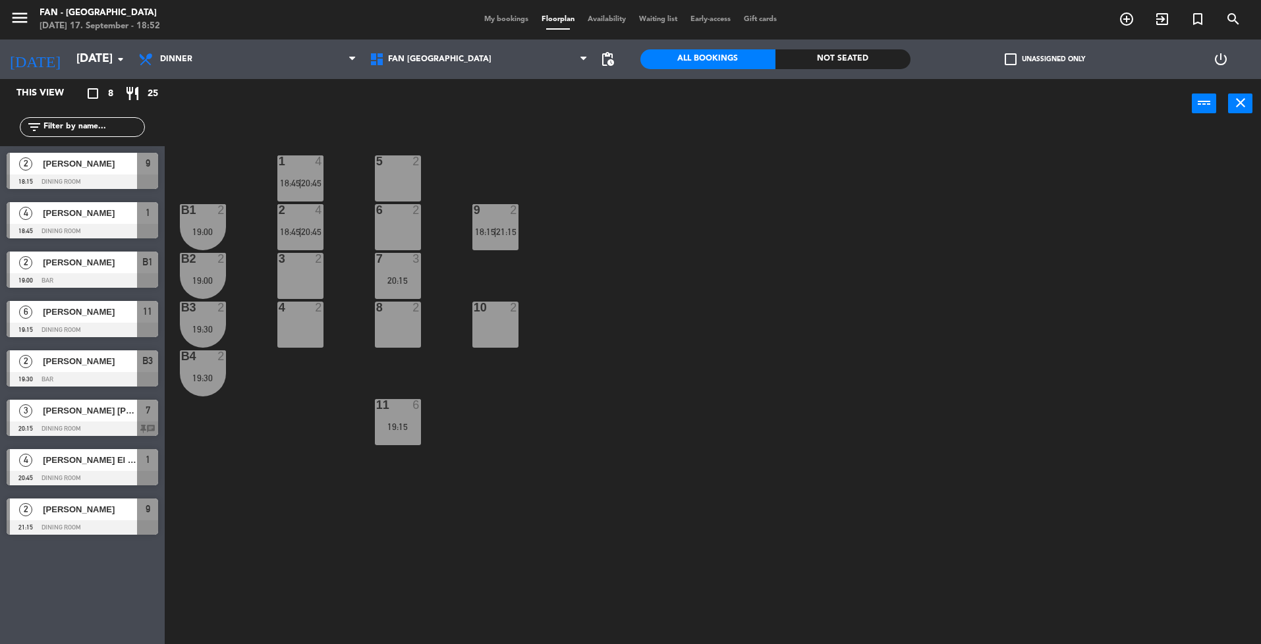
click at [405, 422] on div "19:15" at bounding box center [398, 426] width 46 height 9
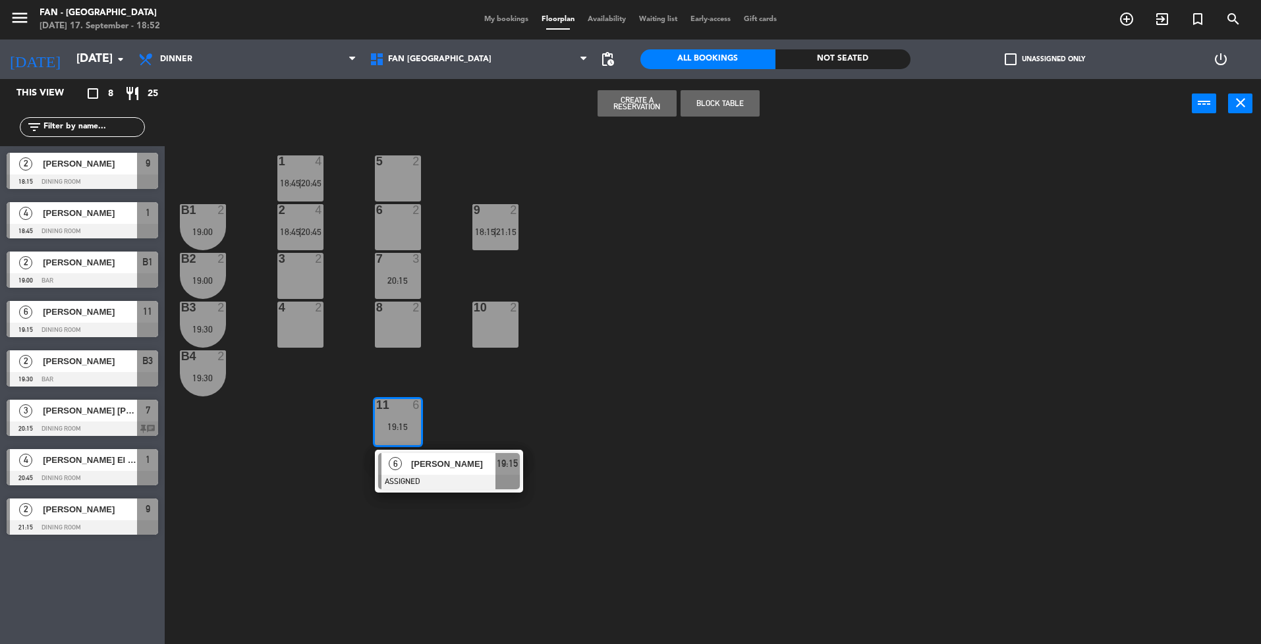
click at [405, 287] on div "7 3 20:15" at bounding box center [398, 276] width 46 height 46
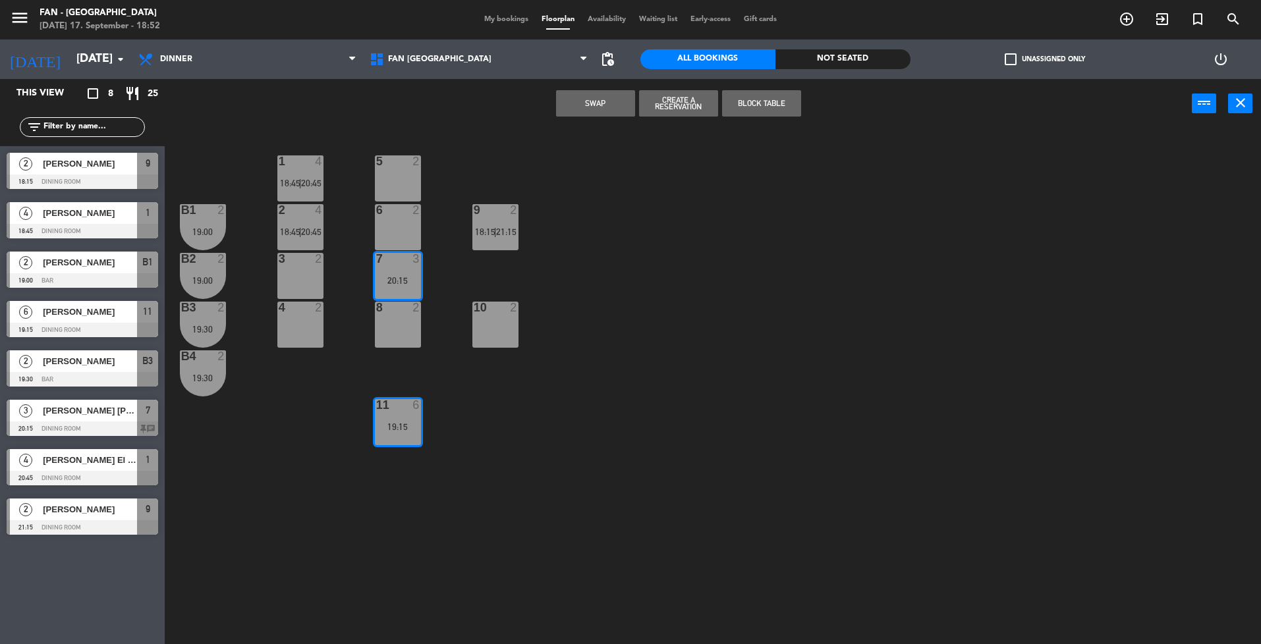
click at [447, 316] on div "1 4 18:45 | 20:45 5 2 B1 2 19:00 2 4 18:45 | 20:45 9 2 18:15 | 21:15 6 2 B2 2 1…" at bounding box center [719, 390] width 1084 height 516
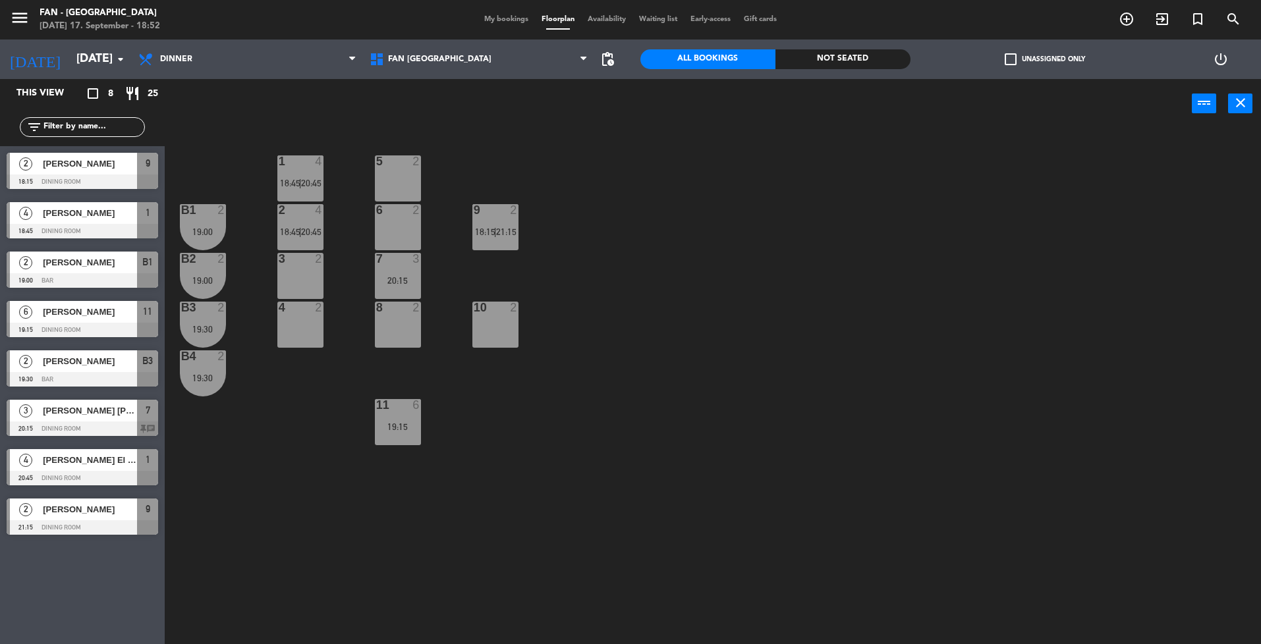
click at [401, 284] on div "20:15" at bounding box center [398, 280] width 46 height 9
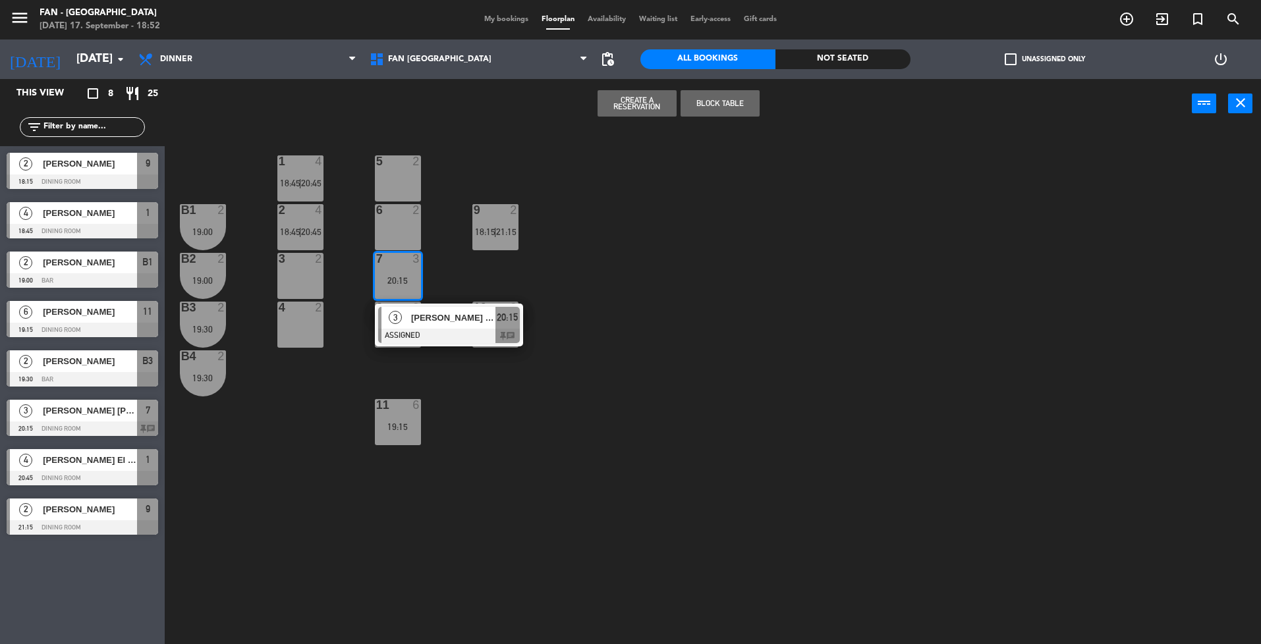
click at [404, 308] on div "3" at bounding box center [395, 318] width 28 height 22
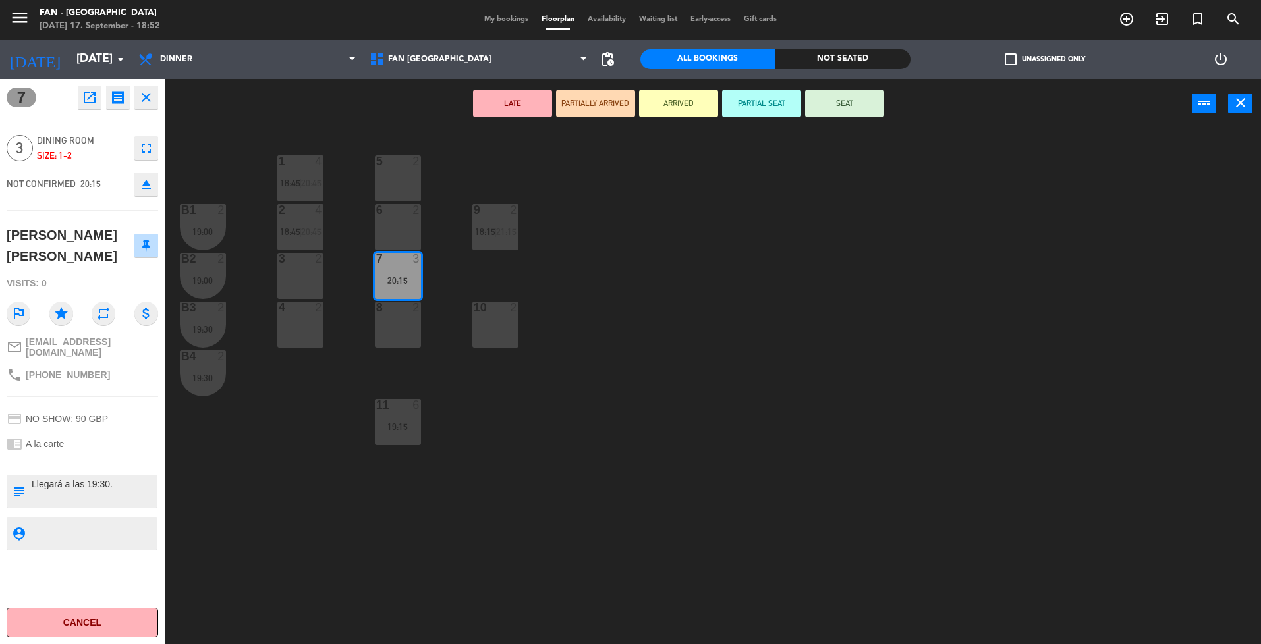
click at [393, 238] on div "6 2" at bounding box center [398, 227] width 46 height 46
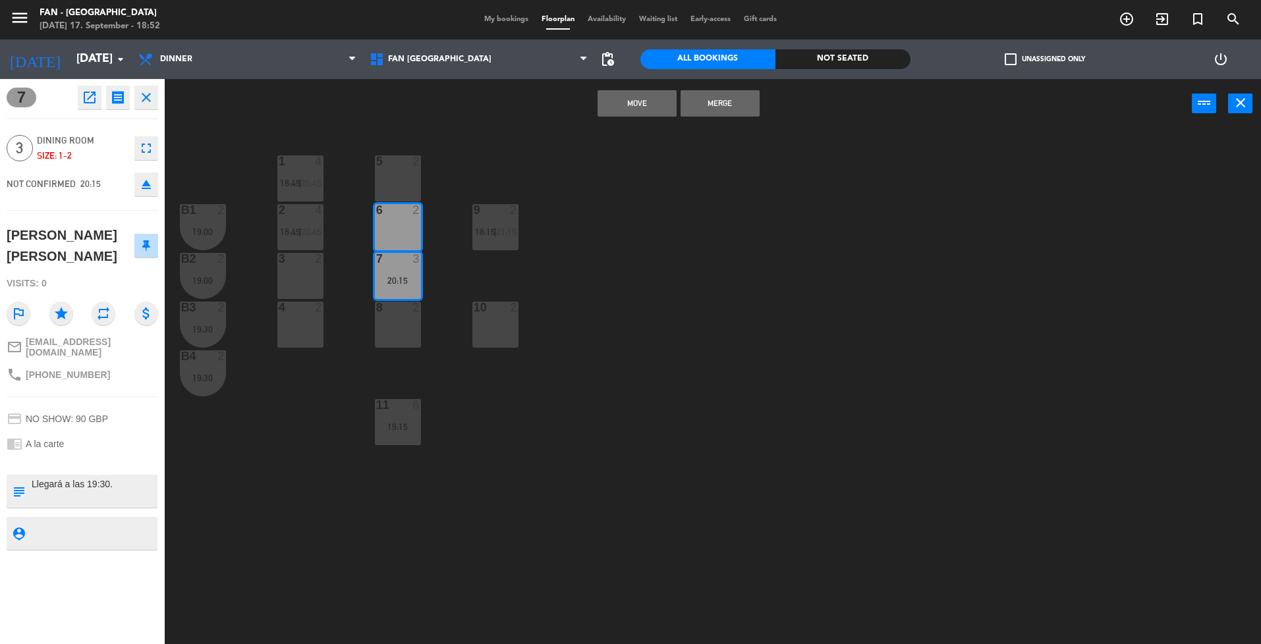
click at [388, 176] on div "5 2" at bounding box center [398, 178] width 46 height 46
click at [711, 104] on button "Merge" at bounding box center [719, 103] width 79 height 26
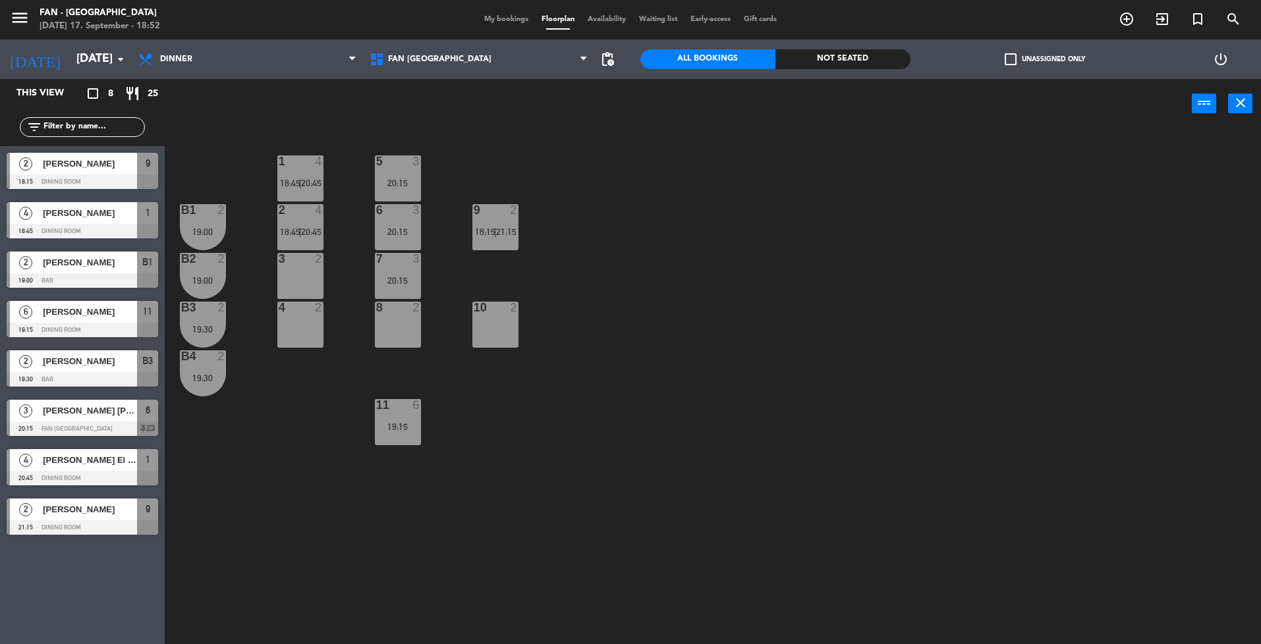
click at [660, 228] on div "1 4 18:45 | 20:45 5 3 20:15 B1 2 19:00 2 4 18:45 | 20:45 9 2 18:15 | 21:15 6 3 …" at bounding box center [719, 390] width 1084 height 516
click at [392, 281] on div "20:15" at bounding box center [398, 280] width 46 height 9
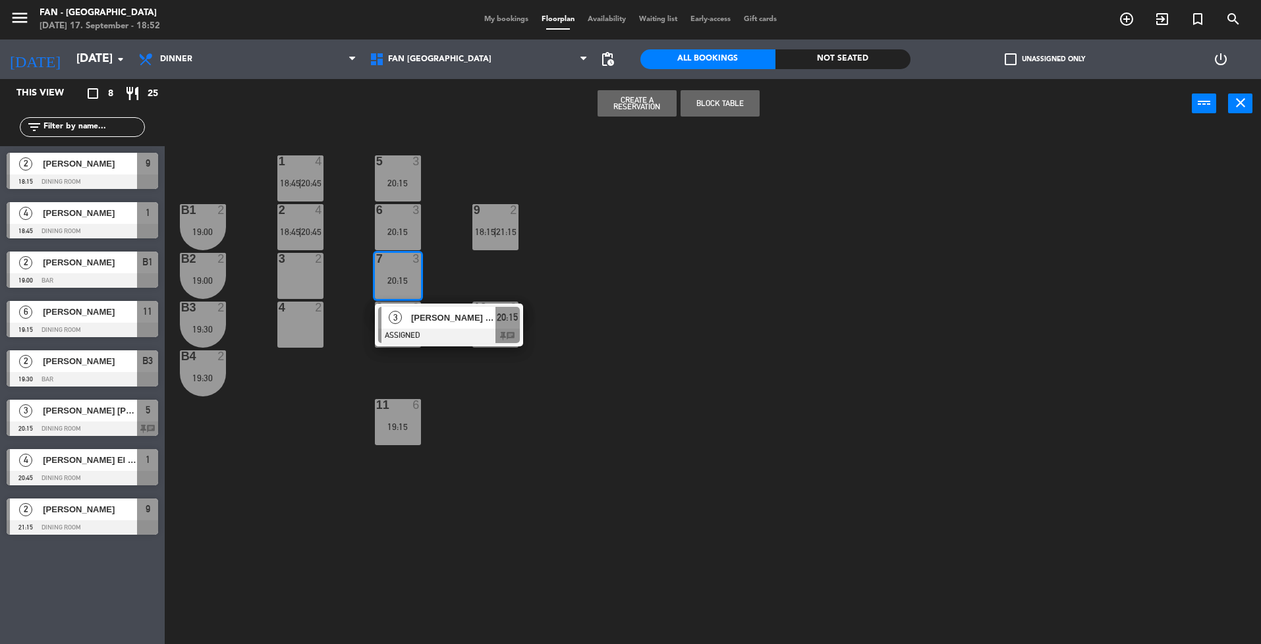
click at [455, 138] on div "1 4 18:45 | 20:45 5 3 20:15 B1 2 19:00 2 4 18:45 | 20:45 9 2 18:15 | 21:15 6 3 …" at bounding box center [719, 390] width 1084 height 516
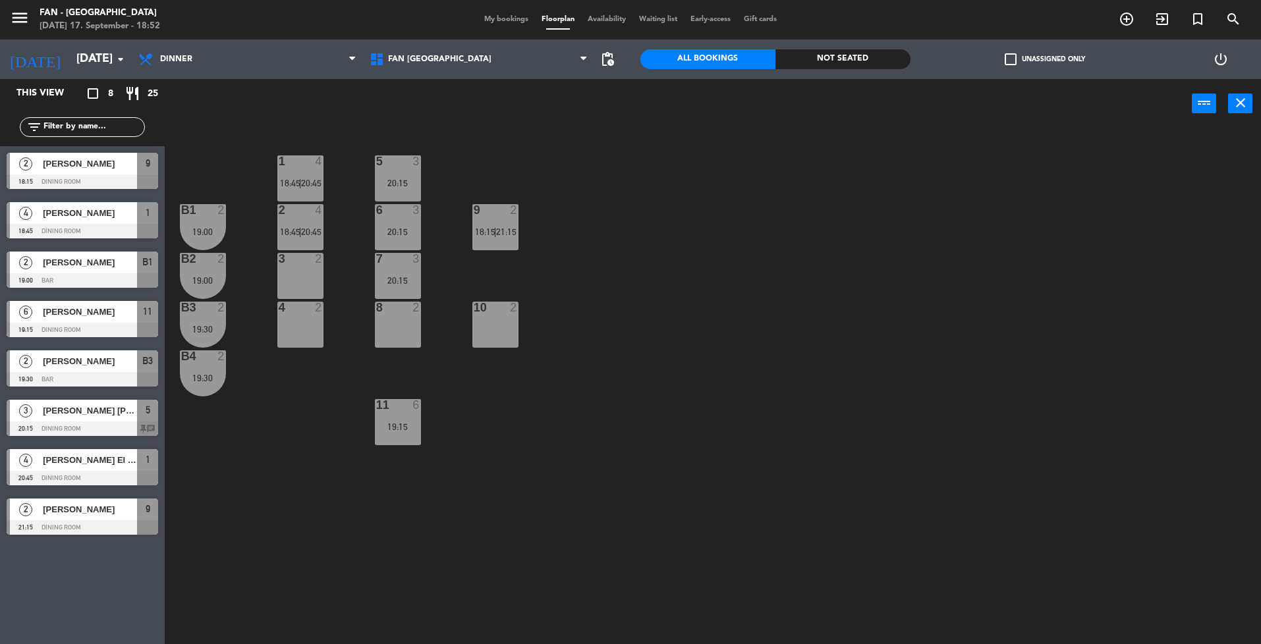
click at [399, 421] on div "11 6 19:15" at bounding box center [398, 422] width 46 height 46
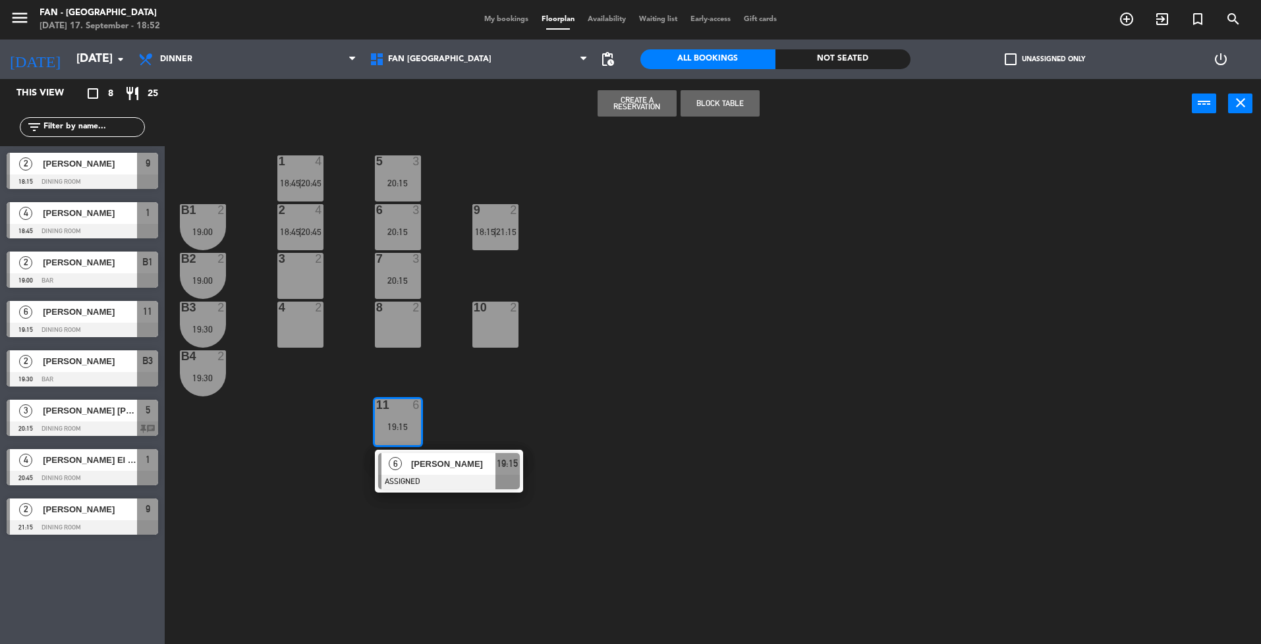
click at [441, 354] on div "1 4 18:45 | 20:45 5 3 20:15 B1 2 19:00 2 4 18:45 | 20:45 9 2 18:15 | 21:15 6 3 …" at bounding box center [719, 390] width 1084 height 516
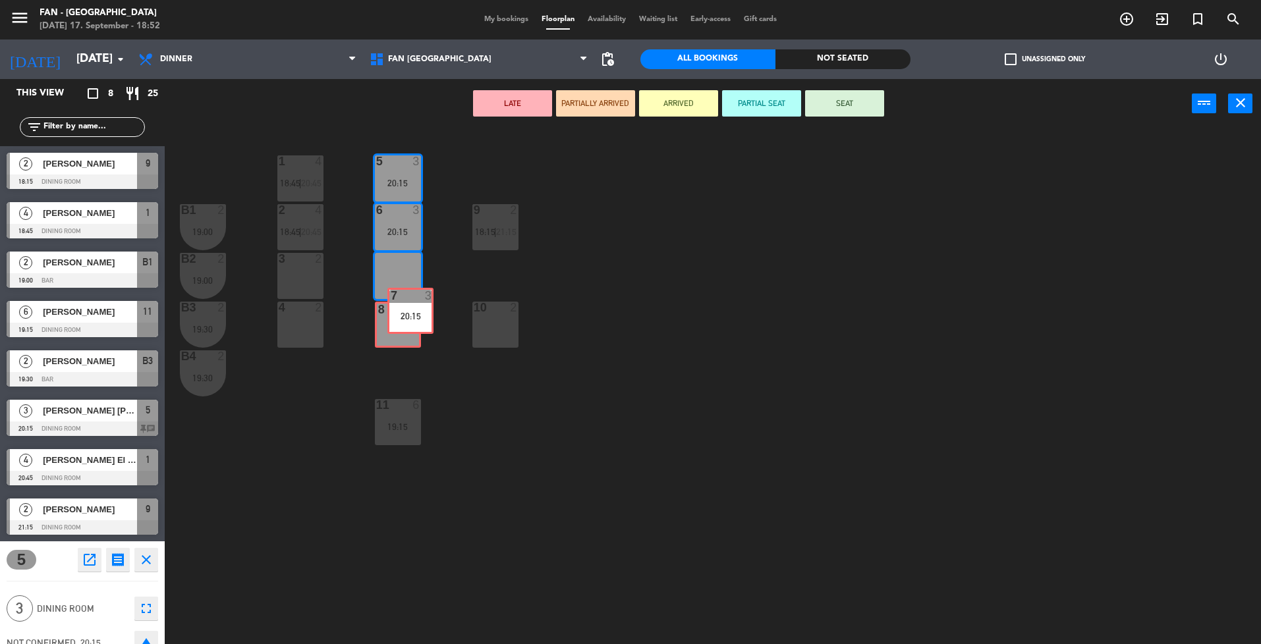
drag, startPoint x: 393, startPoint y: 293, endPoint x: 400, endPoint y: 328, distance: 35.5
click at [400, 328] on div "1 4 18:45 | 20:45 5 3 20:15 B1 2 19:00 2 4 18:45 | 20:45 9 2 18:15 | 21:15 6 3 …" at bounding box center [719, 390] width 1084 height 516
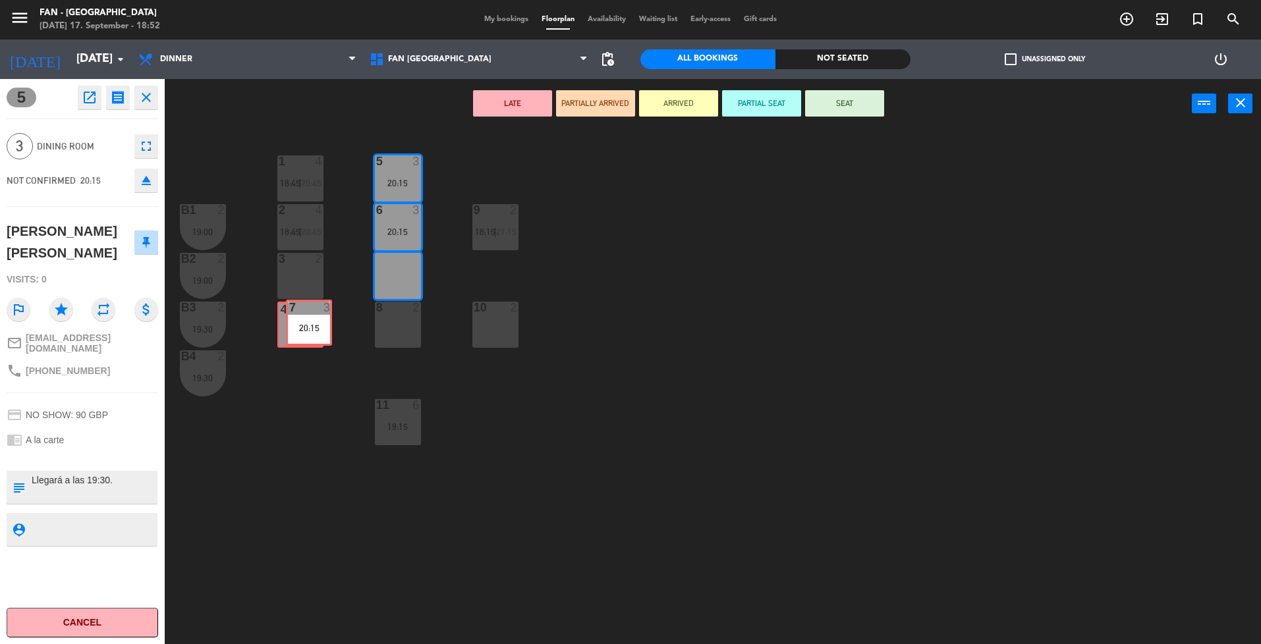
drag, startPoint x: 404, startPoint y: 276, endPoint x: 315, endPoint y: 323, distance: 100.5
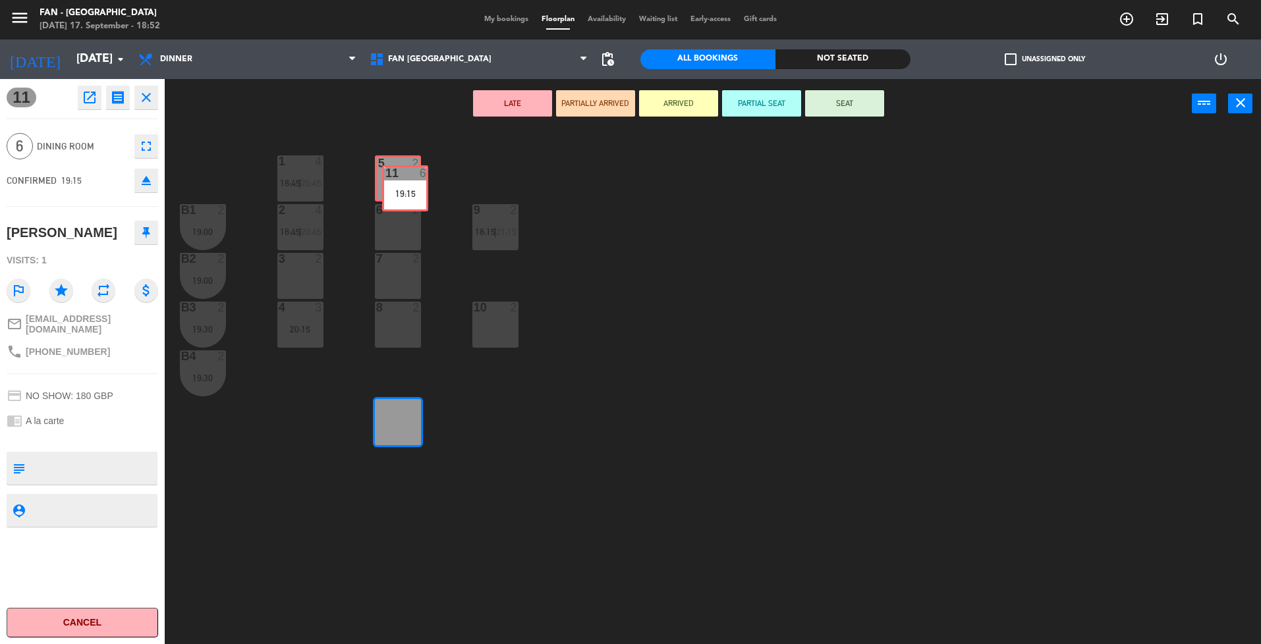
drag, startPoint x: 391, startPoint y: 409, endPoint x: 400, endPoint y: 193, distance: 216.2
click at [400, 193] on div "1 4 18:45 | 20:45 5 2 B1 2 19:00 2 4 18:45 | 20:45 9 2 18:15 | 21:15 6 2 B2 2 1…" at bounding box center [719, 390] width 1084 height 516
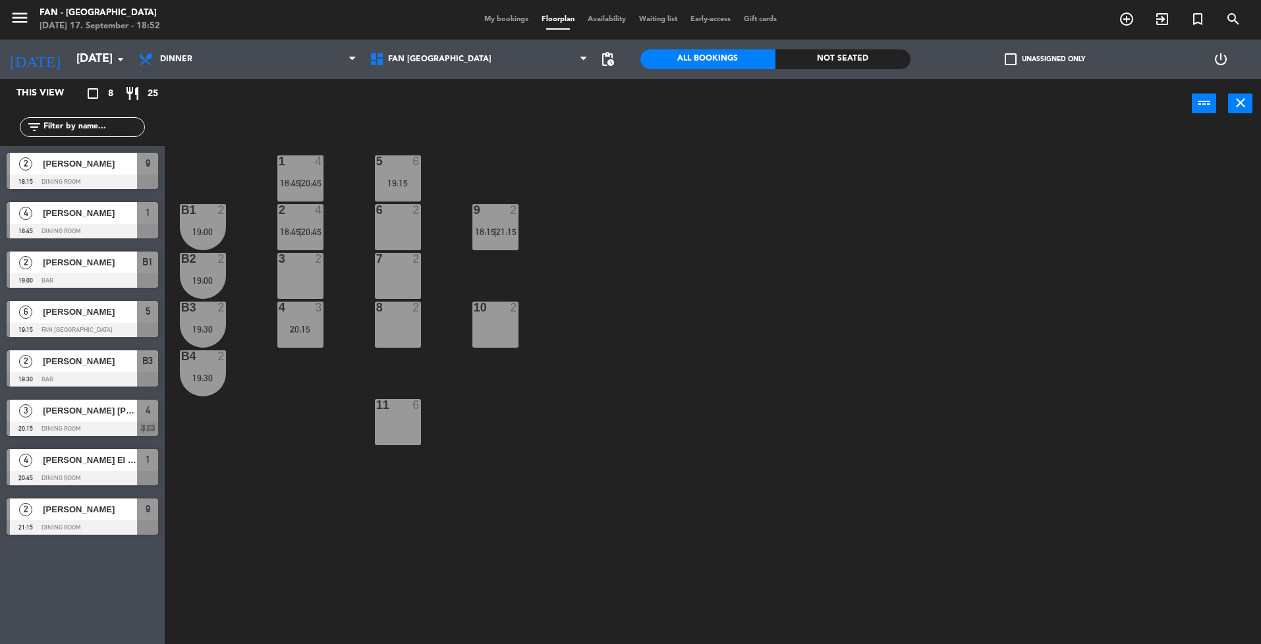
click at [399, 191] on div "5 6 19:15" at bounding box center [398, 178] width 46 height 46
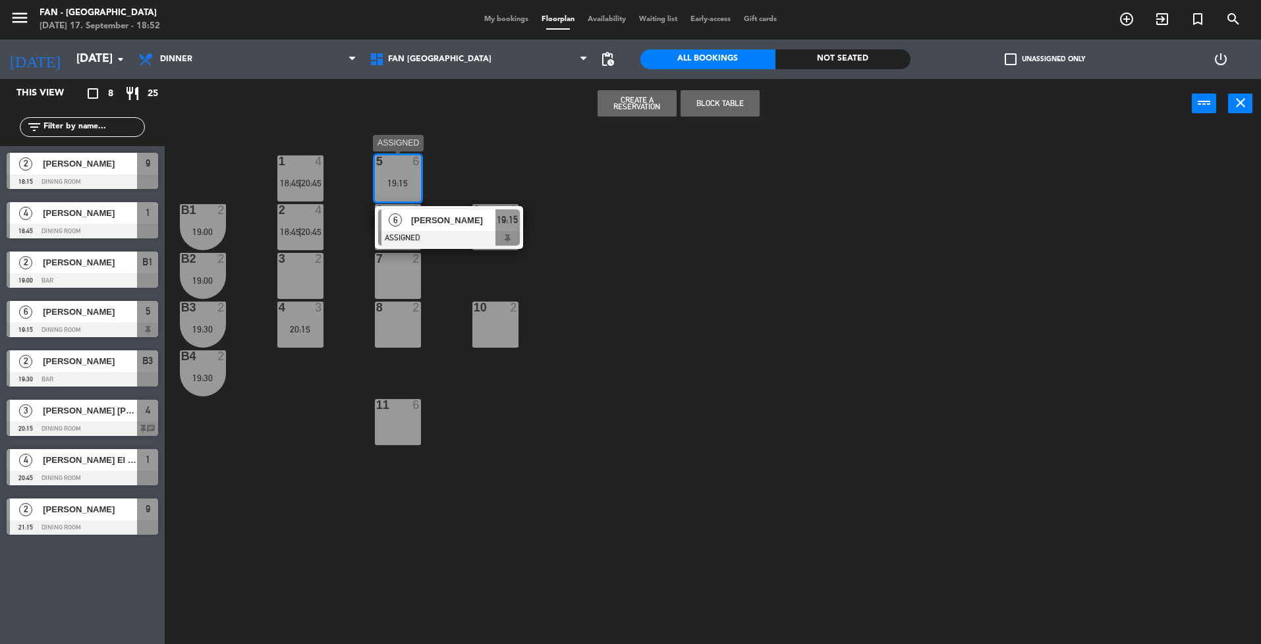
click at [401, 223] on div "6" at bounding box center [395, 220] width 28 height 22
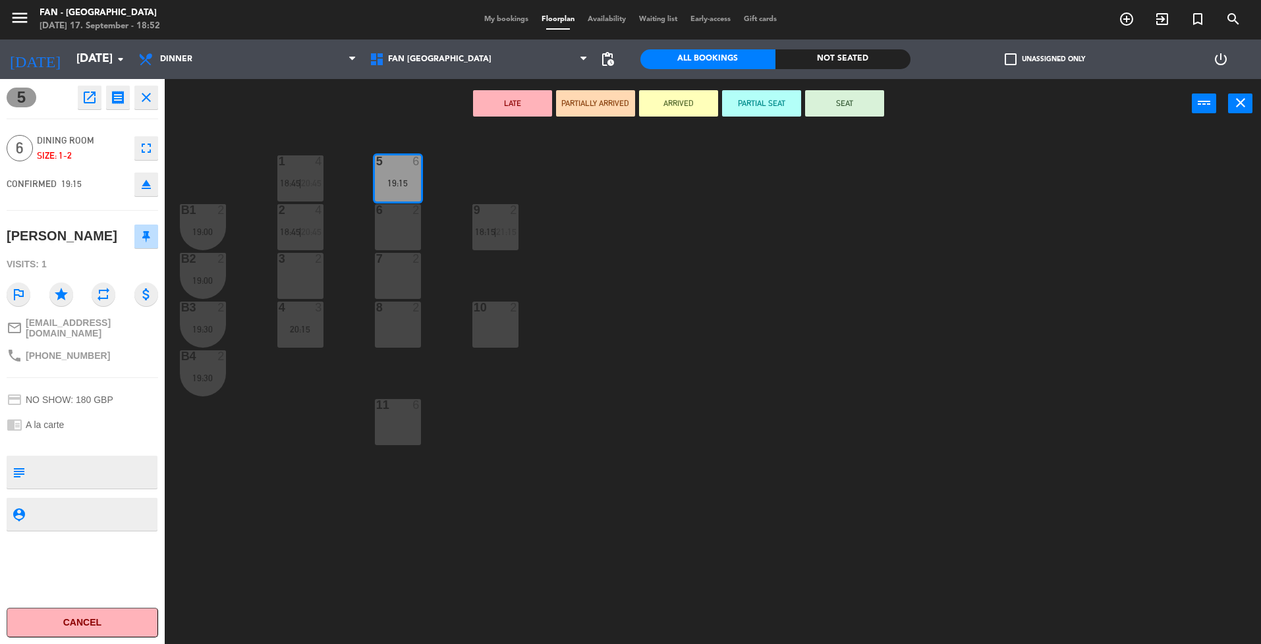
click at [397, 223] on div "6 2" at bounding box center [398, 227] width 46 height 46
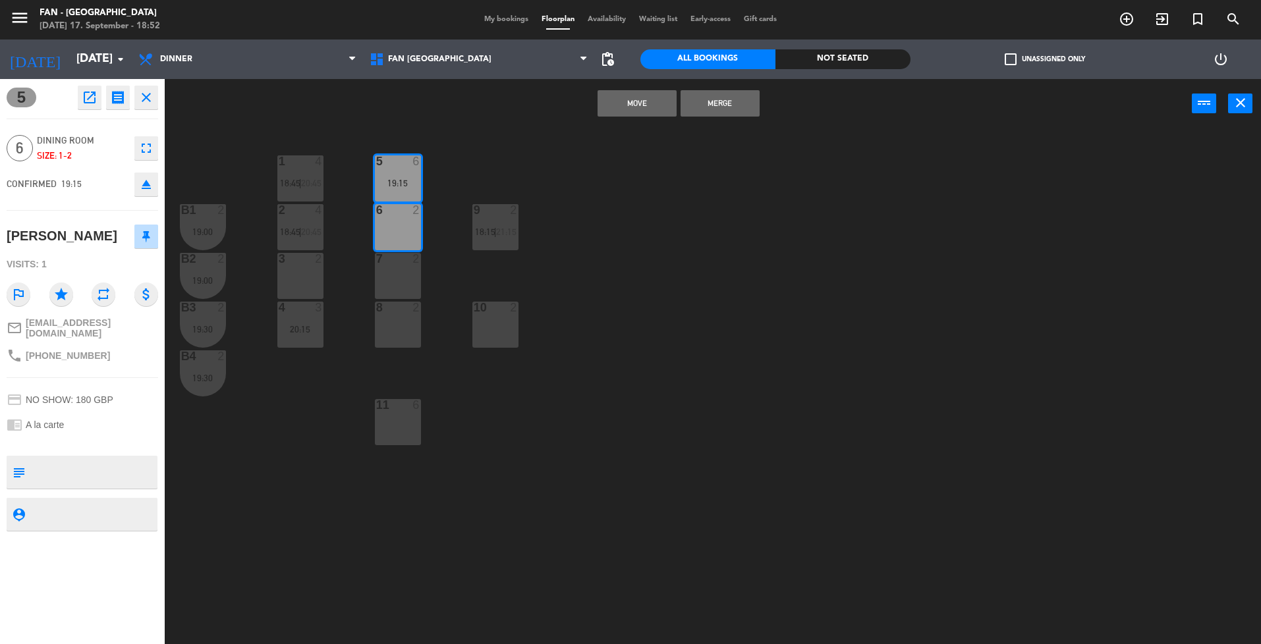
click at [401, 281] on div "7 2" at bounding box center [398, 276] width 46 height 46
click at [703, 105] on button "Merge" at bounding box center [719, 103] width 79 height 26
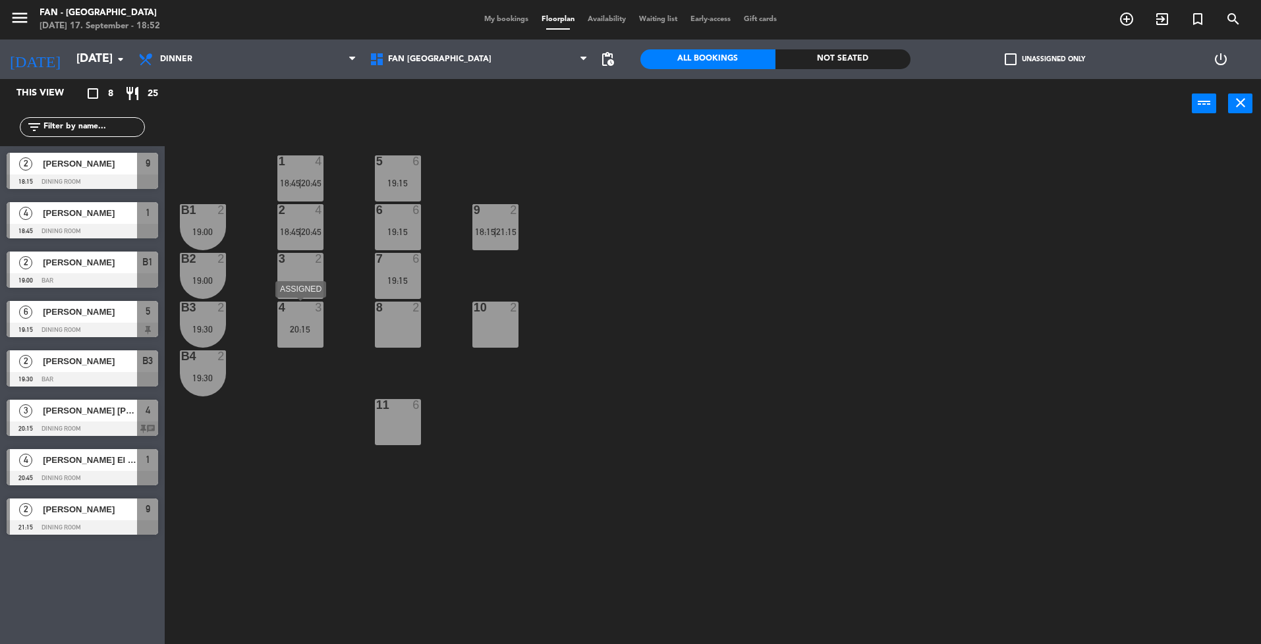
click at [302, 325] on div "20:15" at bounding box center [300, 329] width 46 height 9
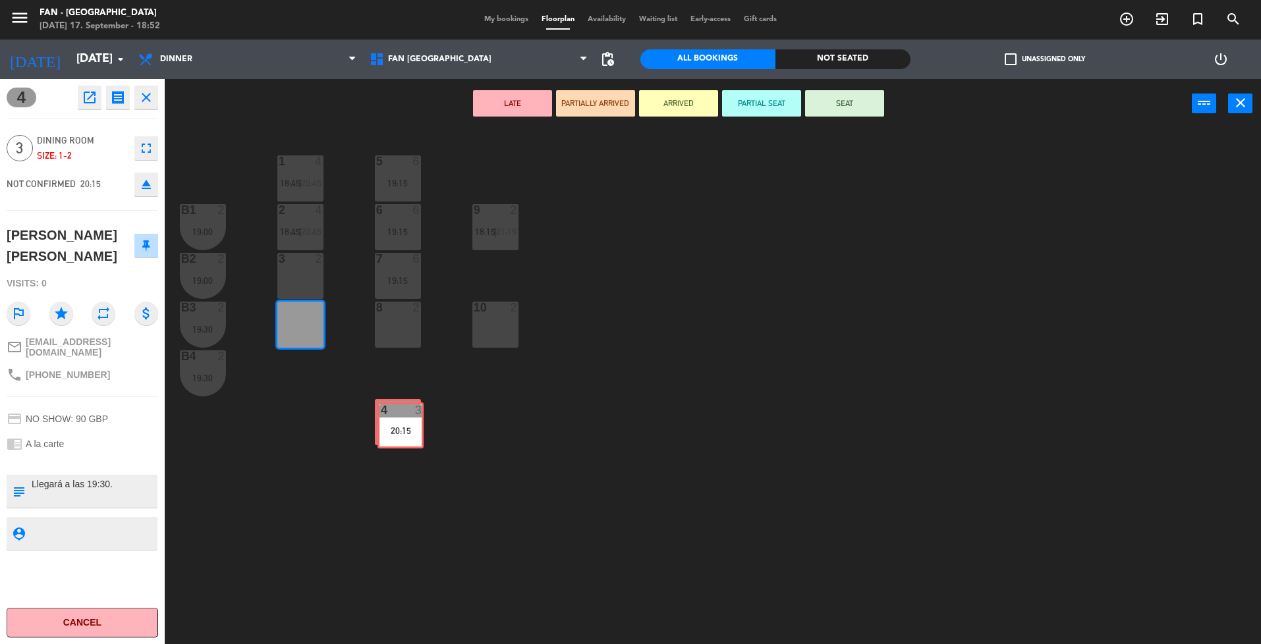
drag, startPoint x: 302, startPoint y: 325, endPoint x: 401, endPoint y: 424, distance: 140.2
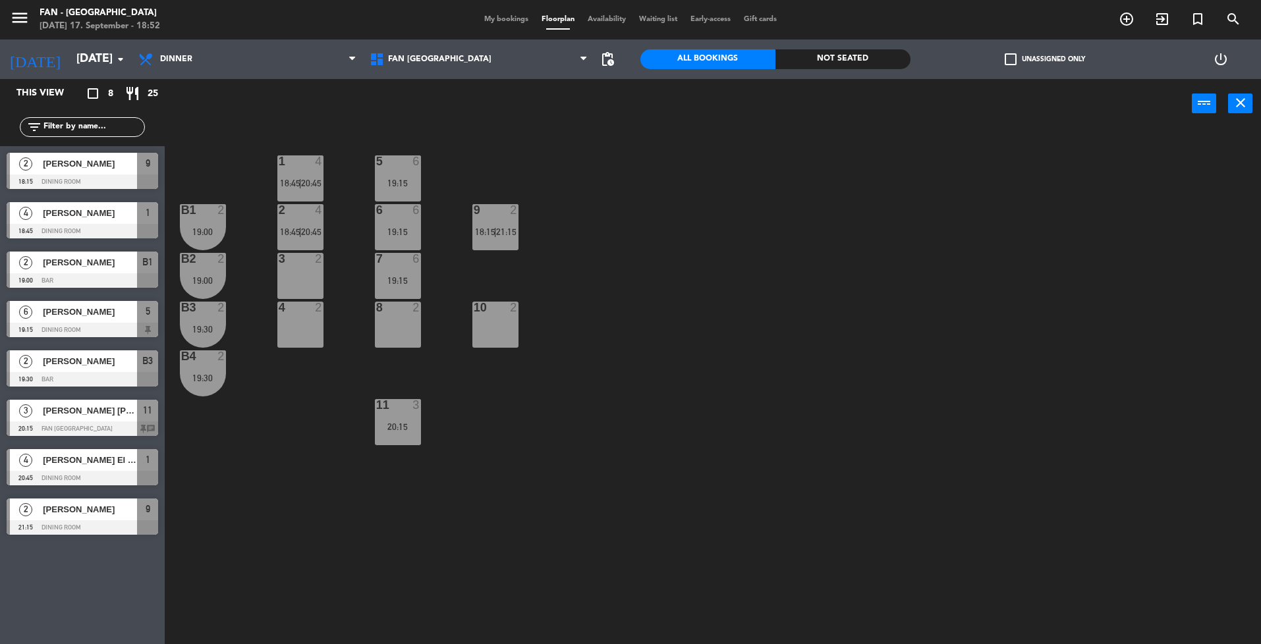
click at [455, 499] on div "1 4 18:45 | 20:45 5 6 19:15 B1 2 19:00 2 4 18:45 | 20:45 9 2 18:15 | 21:15 6 6 …" at bounding box center [719, 390] width 1084 height 516
